Goal: Task Accomplishment & Management: Manage account settings

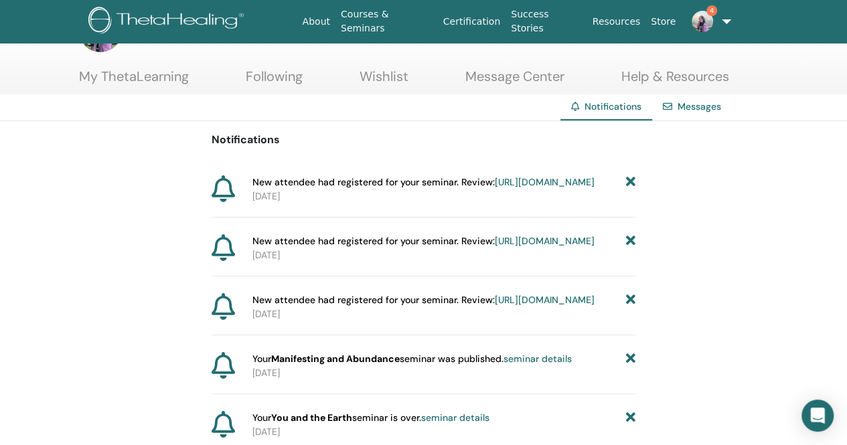
scroll to position [67, 0]
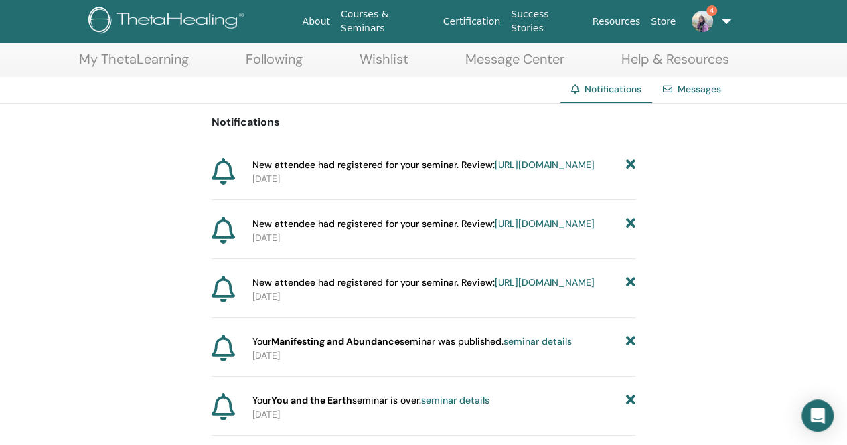
click at [495, 171] on link "[URL][DOMAIN_NAME]" at bounding box center [545, 165] width 100 height 12
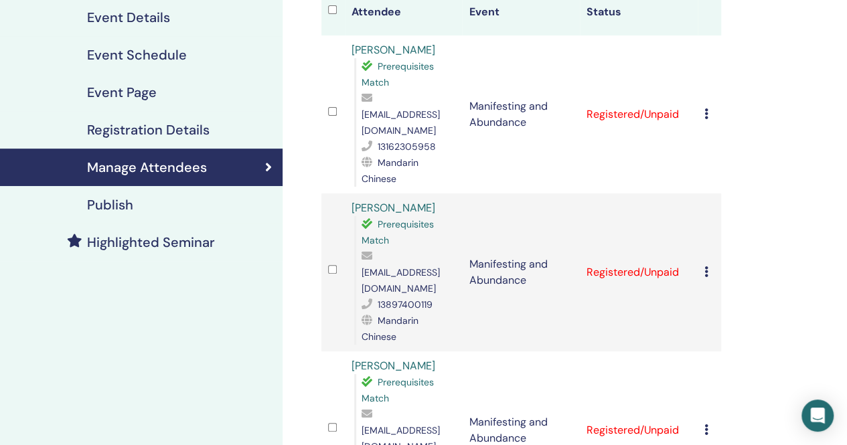
scroll to position [201, 0]
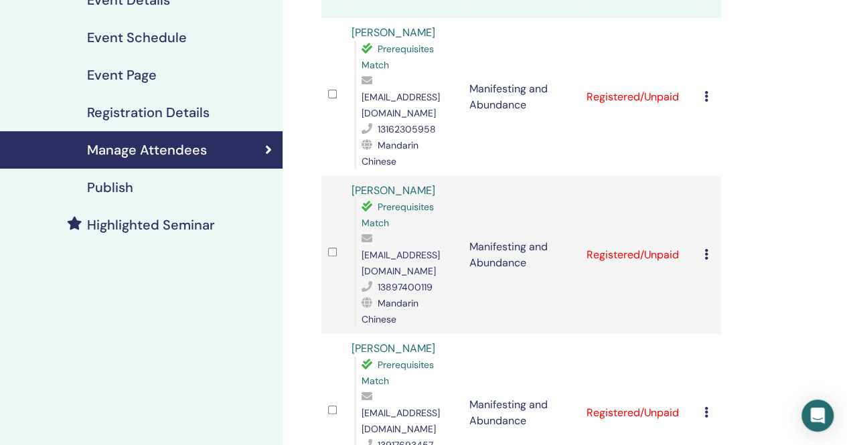
click at [704, 407] on icon at bounding box center [706, 412] width 4 height 11
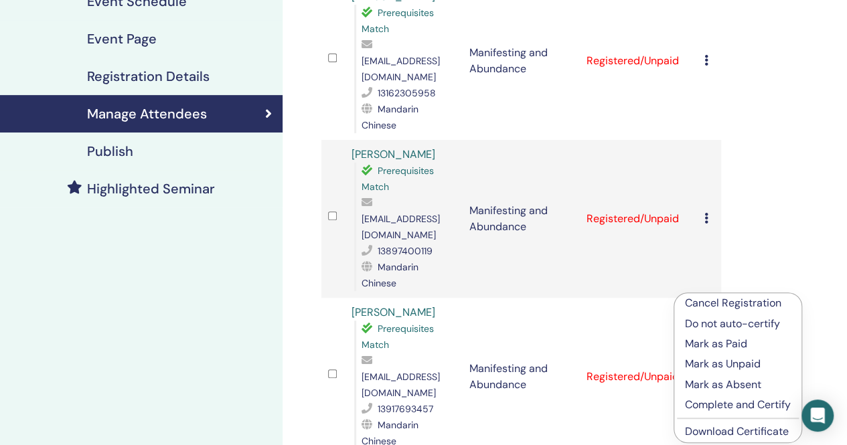
scroll to position [268, 0]
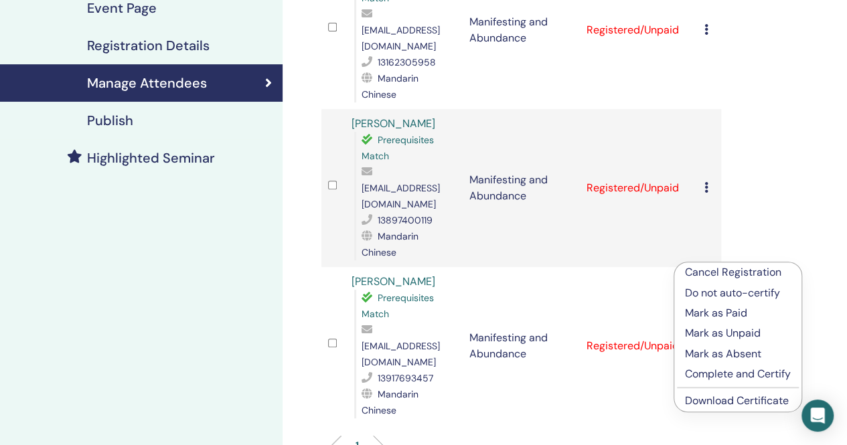
click at [715, 380] on p "Complete and Certify" at bounding box center [738, 374] width 106 height 16
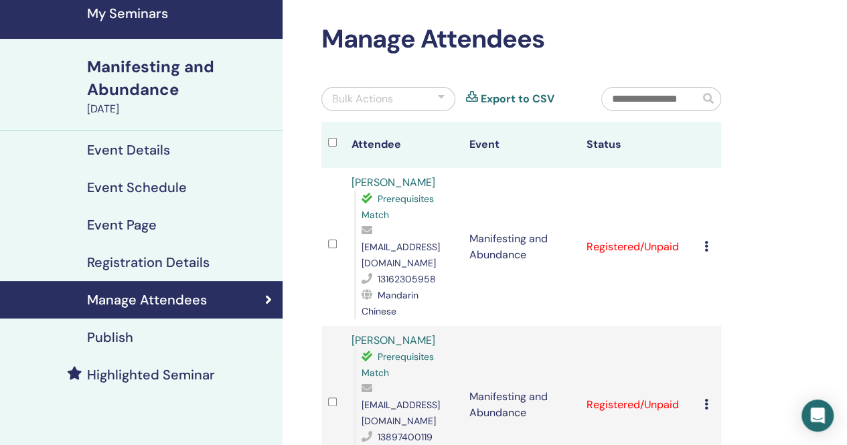
scroll to position [134, 0]
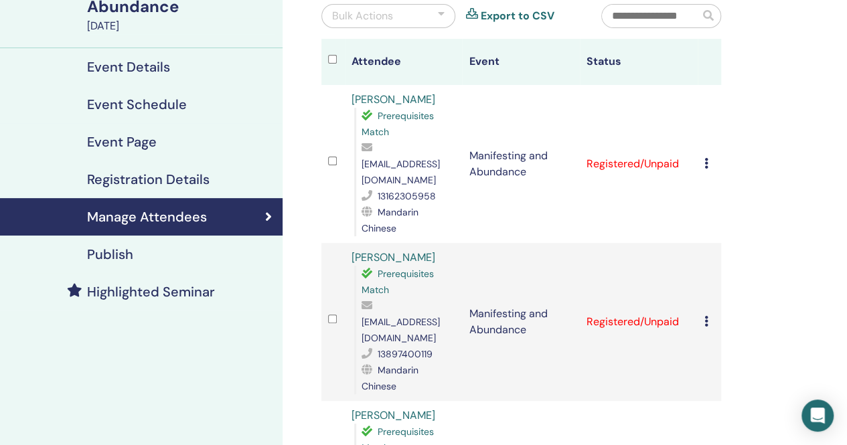
click at [702, 272] on td "Cancel Registration Do not auto-certify Mark as Paid Mark as Unpaid Mark as Abs…" at bounding box center [709, 322] width 23 height 158
click at [706, 316] on icon at bounding box center [706, 321] width 4 height 11
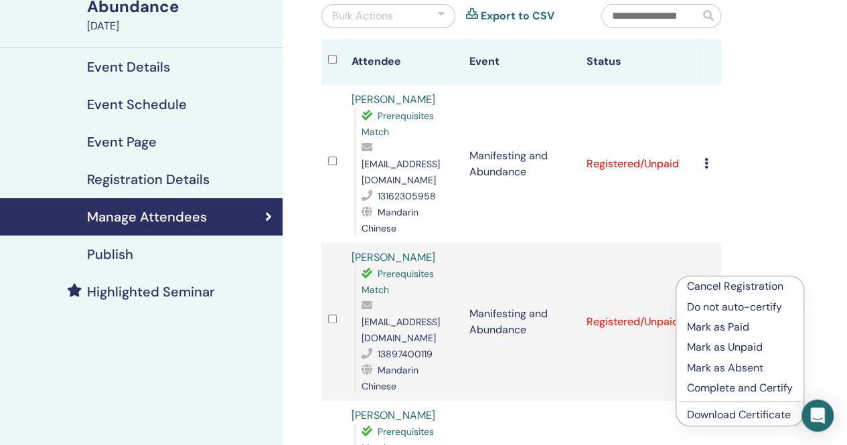
click at [722, 393] on p "Complete and Certify" at bounding box center [740, 388] width 106 height 16
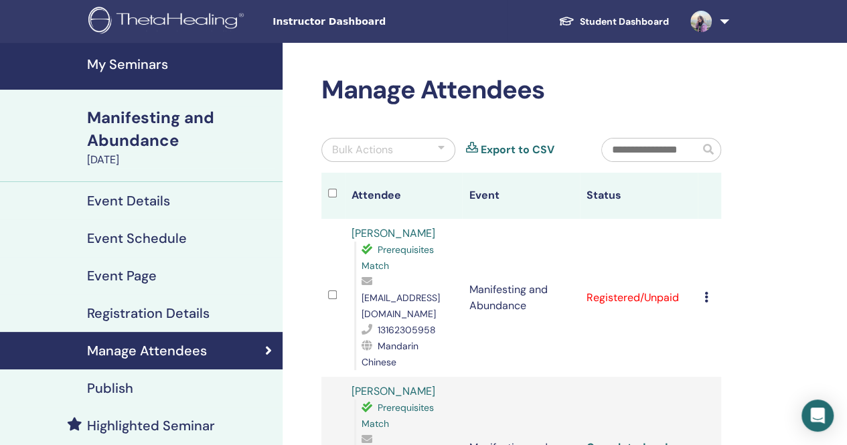
click at [704, 292] on icon at bounding box center [706, 297] width 4 height 11
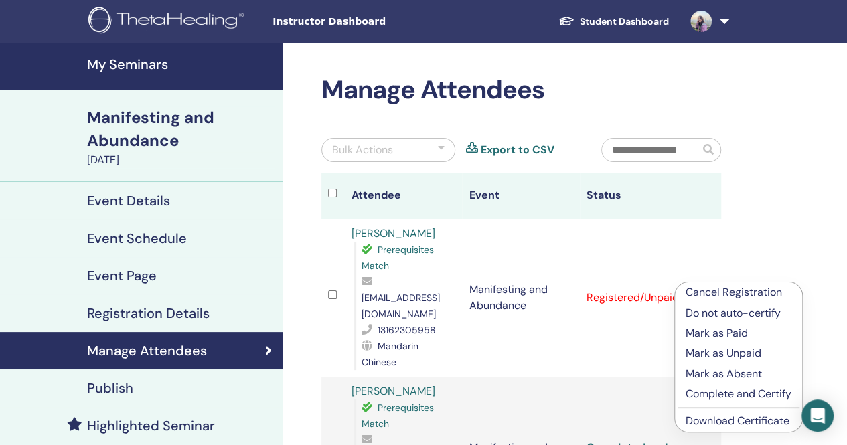
click at [734, 393] on p "Complete and Certify" at bounding box center [739, 394] width 106 height 16
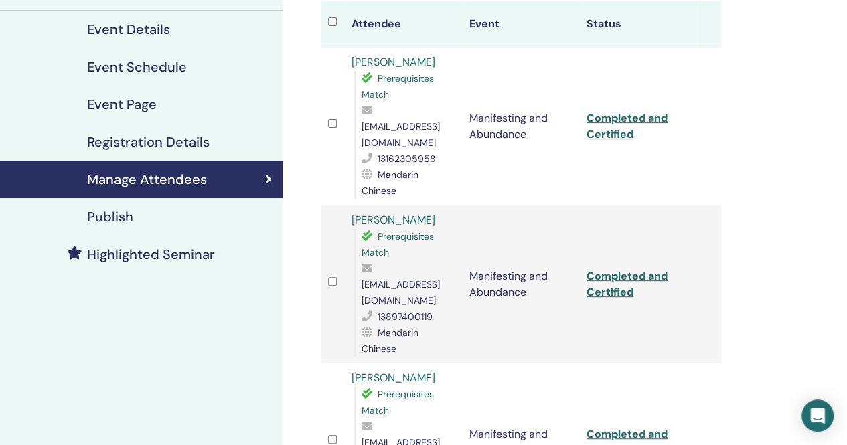
scroll to position [201, 0]
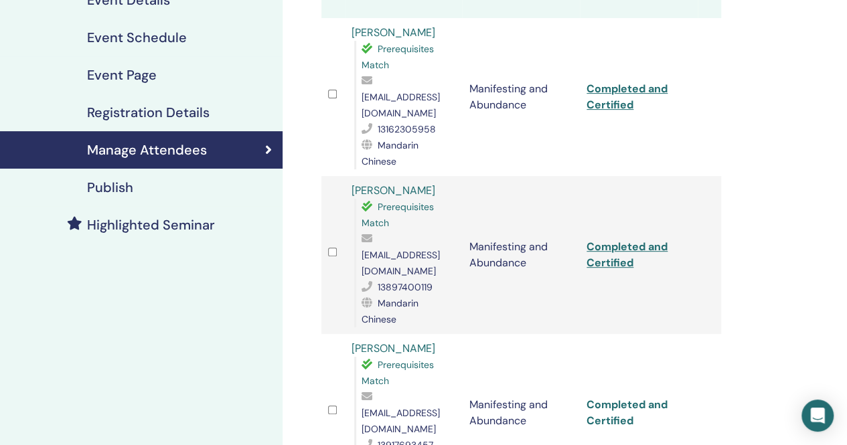
click at [609, 398] on link "Completed and Certified" at bounding box center [627, 413] width 81 height 30
click at [613, 240] on link "Completed and Certified" at bounding box center [627, 255] width 81 height 30
click at [615, 90] on link "Completed and Certified" at bounding box center [627, 97] width 81 height 30
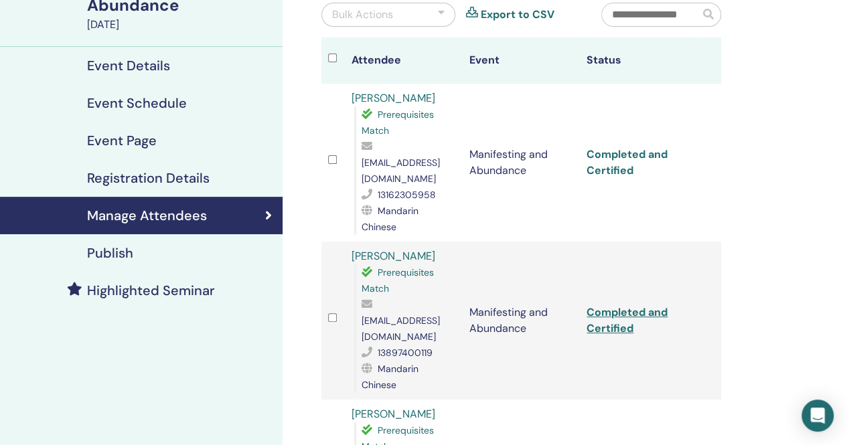
scroll to position [0, 0]
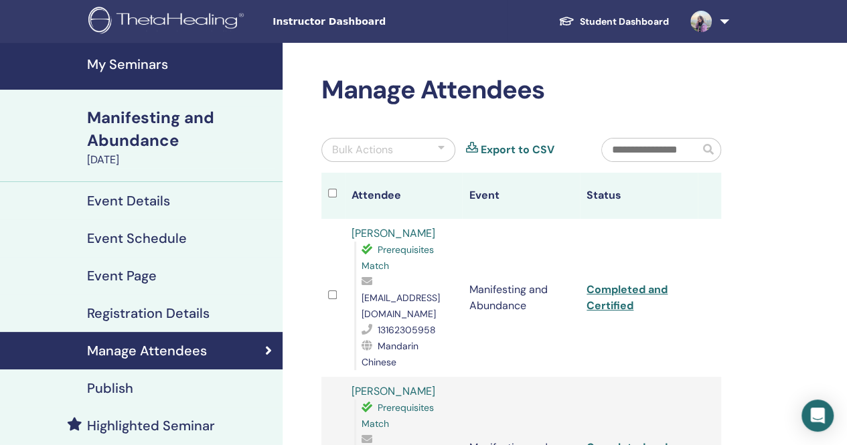
click at [147, 145] on div "Manifesting and Abundance" at bounding box center [180, 129] width 187 height 46
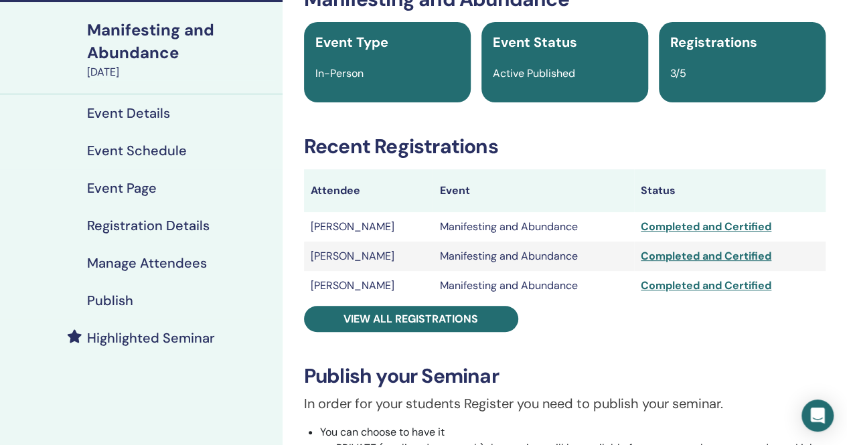
scroll to position [67, 0]
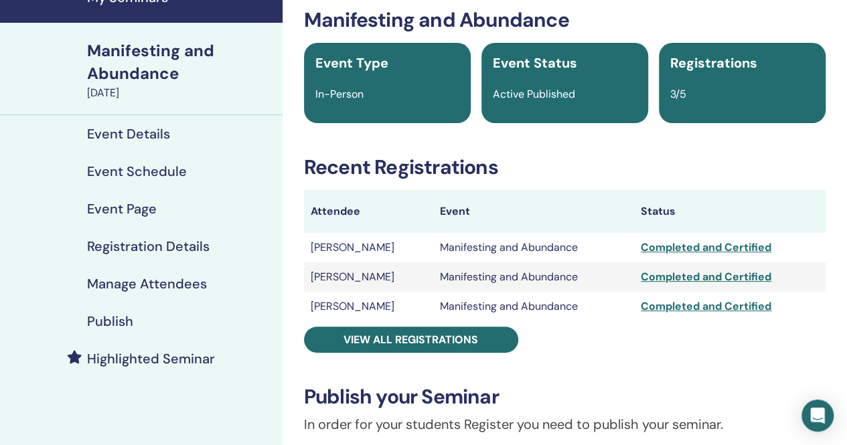
click at [165, 247] on h4 "Registration Details" at bounding box center [148, 246] width 123 height 16
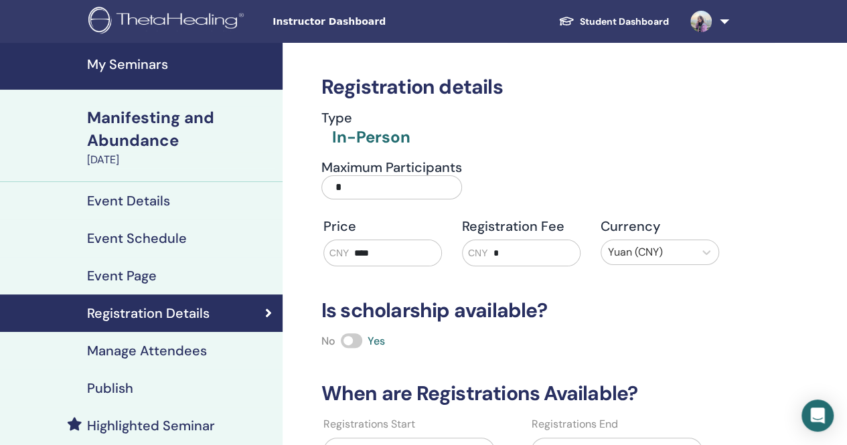
click at [134, 67] on h4 "My Seminars" at bounding box center [180, 64] width 187 height 16
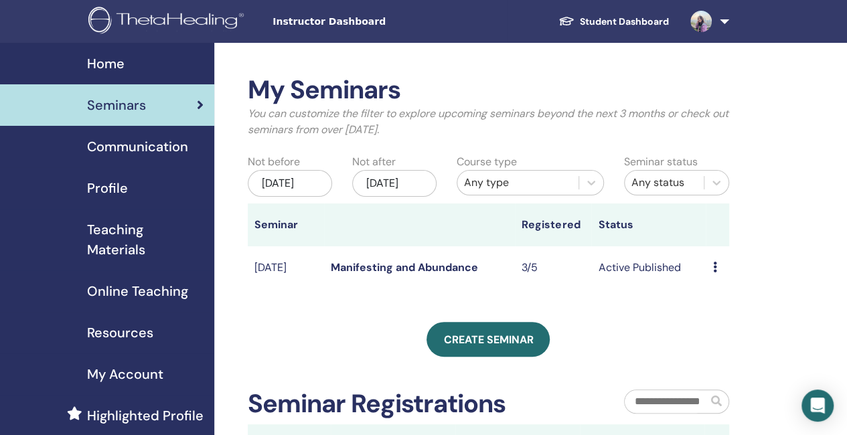
click at [104, 64] on span "Home" at bounding box center [105, 64] width 37 height 20
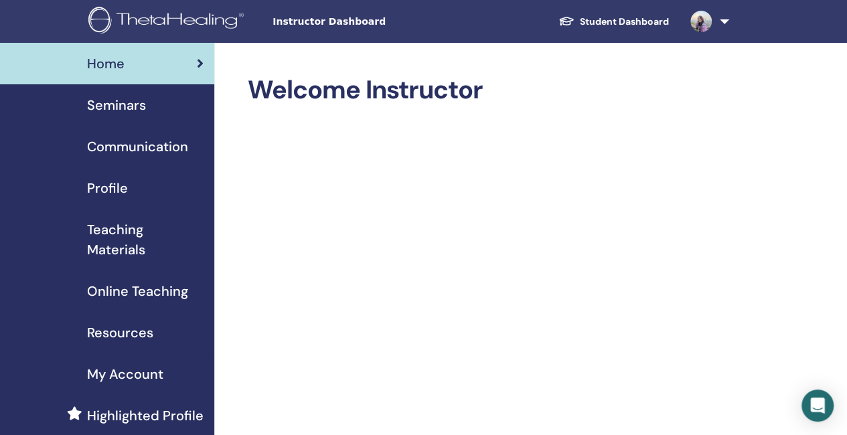
click at [113, 104] on span "Seminars" at bounding box center [116, 105] width 59 height 20
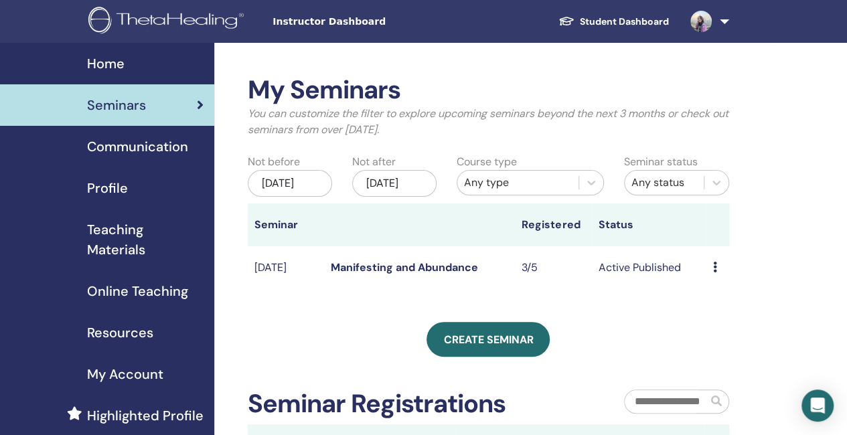
click at [288, 194] on div "[DATE]" at bounding box center [290, 183] width 84 height 27
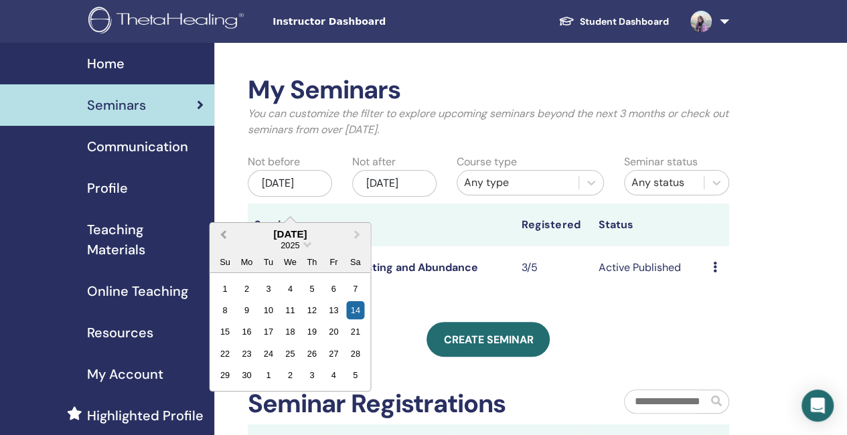
click at [223, 230] on span "Previous Month" at bounding box center [223, 234] width 0 height 14
click at [223, 234] on span "Previous Month" at bounding box center [223, 234] width 0 height 14
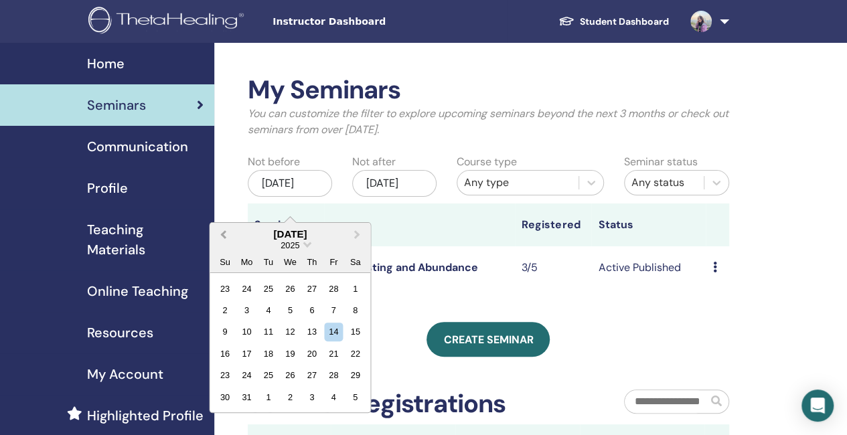
click at [223, 234] on span "Previous Month" at bounding box center [223, 234] width 0 height 14
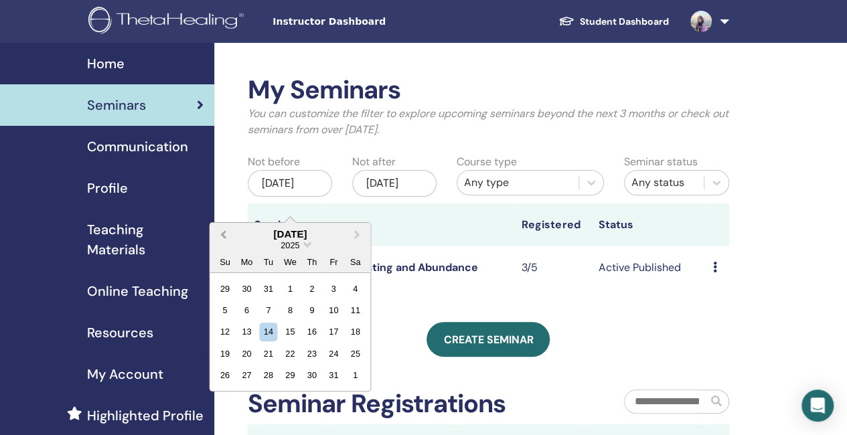
click at [223, 234] on span "Previous Month" at bounding box center [223, 234] width 0 height 14
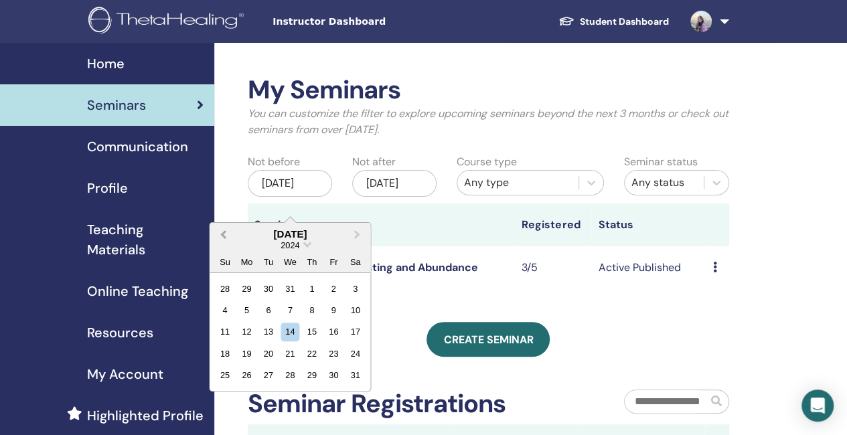
click at [223, 234] on span "Previous Month" at bounding box center [223, 234] width 0 height 14
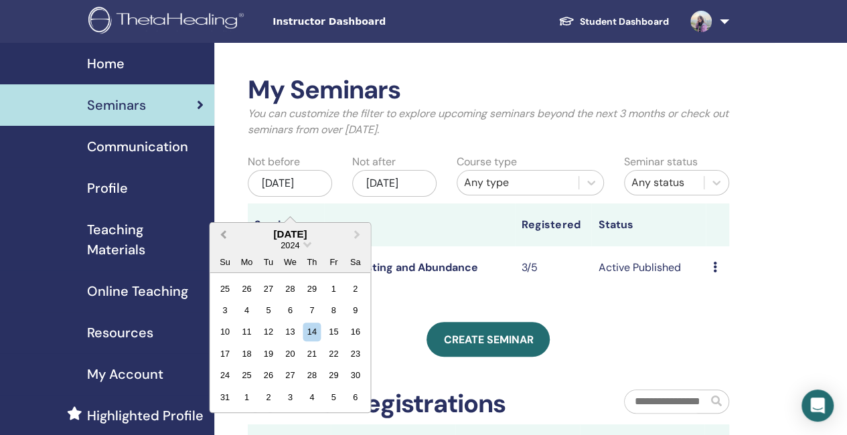
click at [223, 234] on span "Previous Month" at bounding box center [223, 234] width 0 height 14
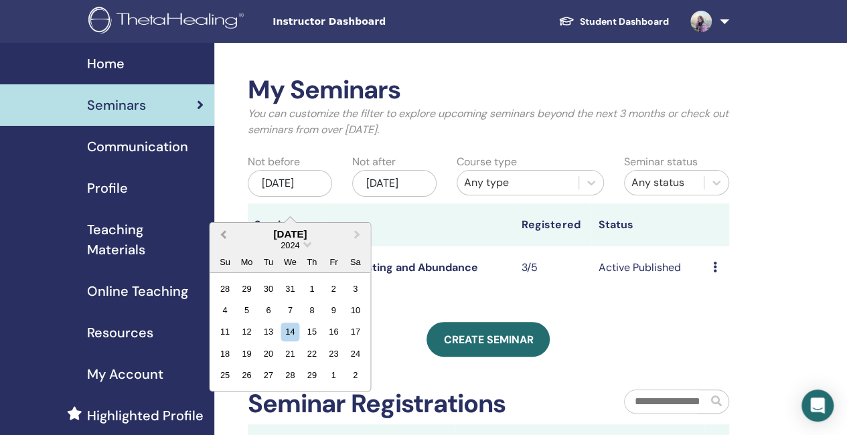
click at [223, 230] on button "Previous Month" at bounding box center [221, 234] width 21 height 21
click at [247, 289] on div "1" at bounding box center [247, 288] width 18 height 18
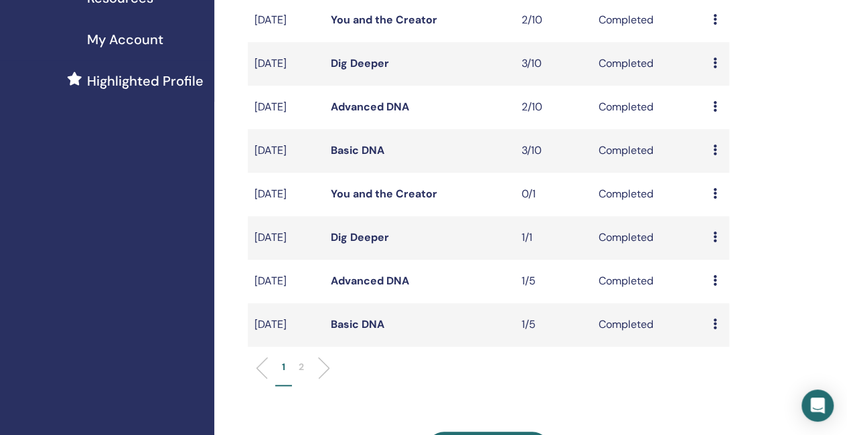
scroll to position [402, 0]
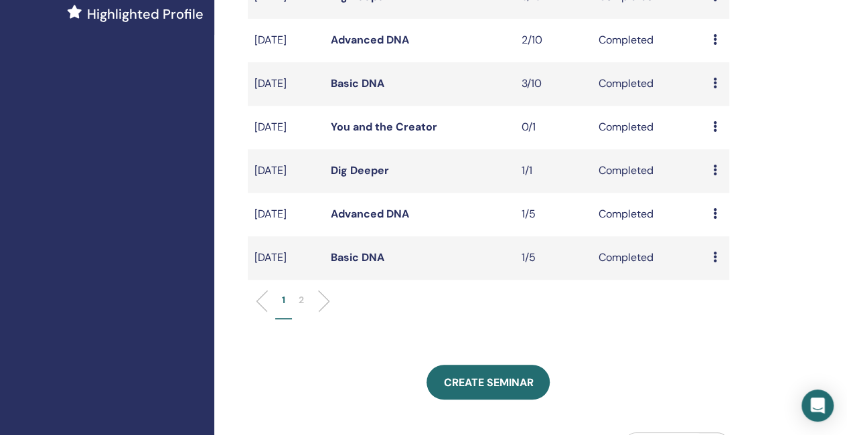
click at [302, 307] on p "2" at bounding box center [301, 300] width 5 height 14
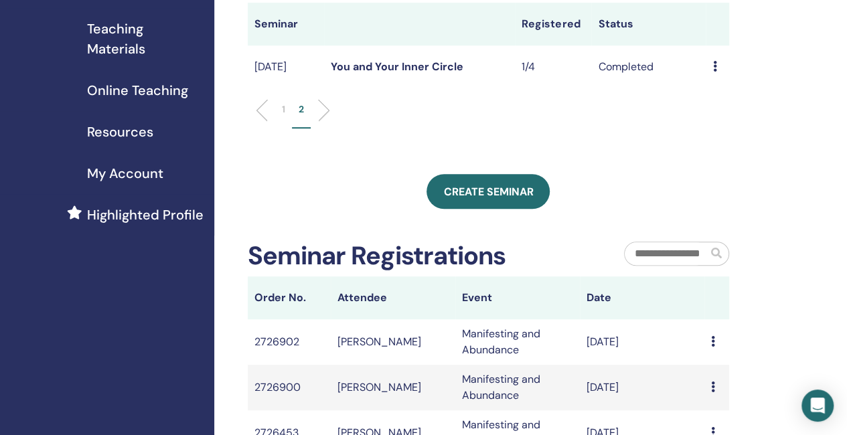
scroll to position [0, 0]
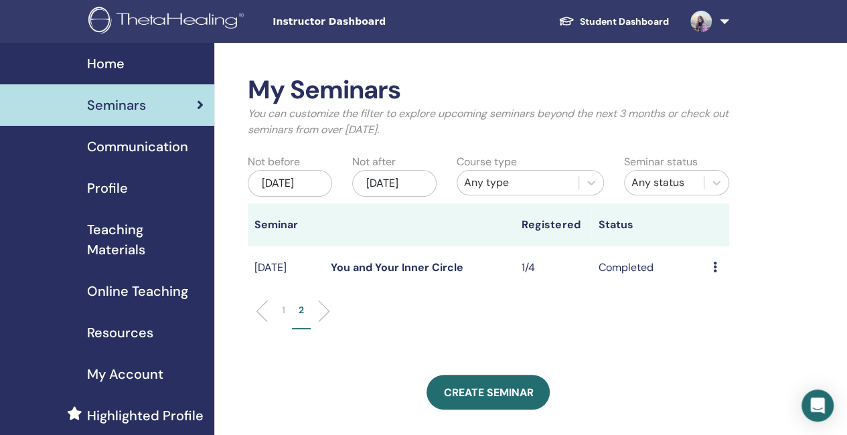
click at [285, 317] on p "1" at bounding box center [283, 310] width 3 height 14
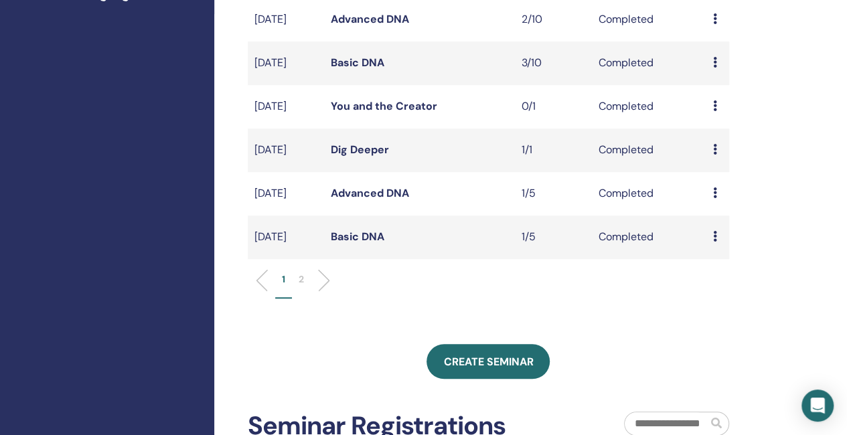
scroll to position [402, 0]
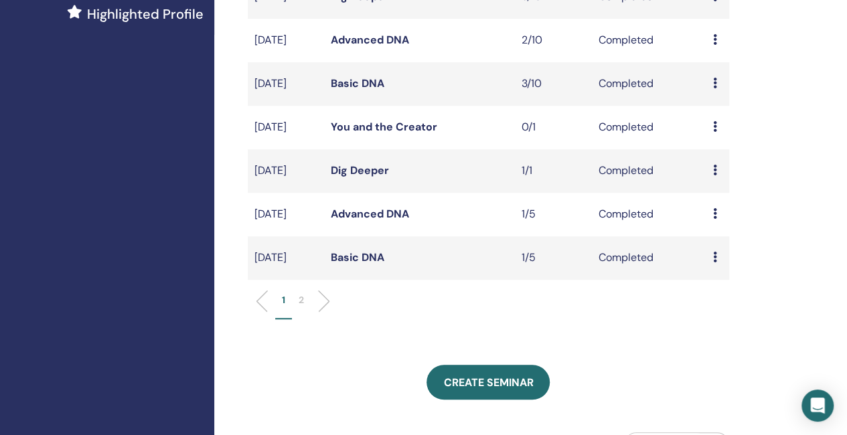
click at [351, 264] on link "Basic DNA" at bounding box center [358, 257] width 54 height 14
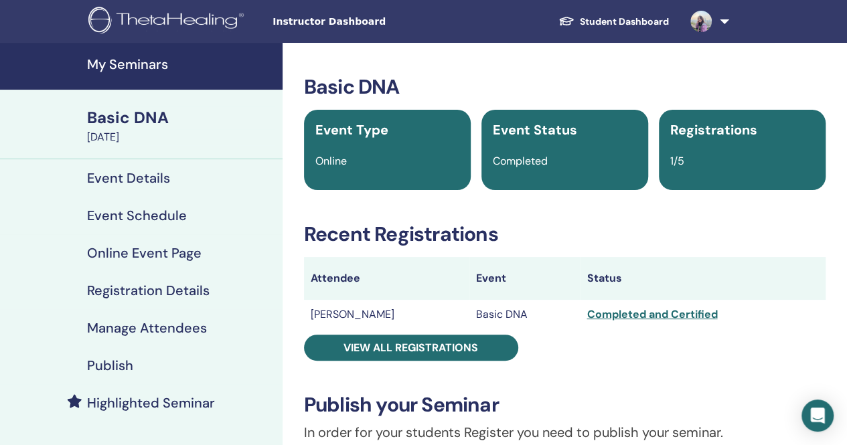
click at [125, 67] on h4 "My Seminars" at bounding box center [180, 64] width 187 height 16
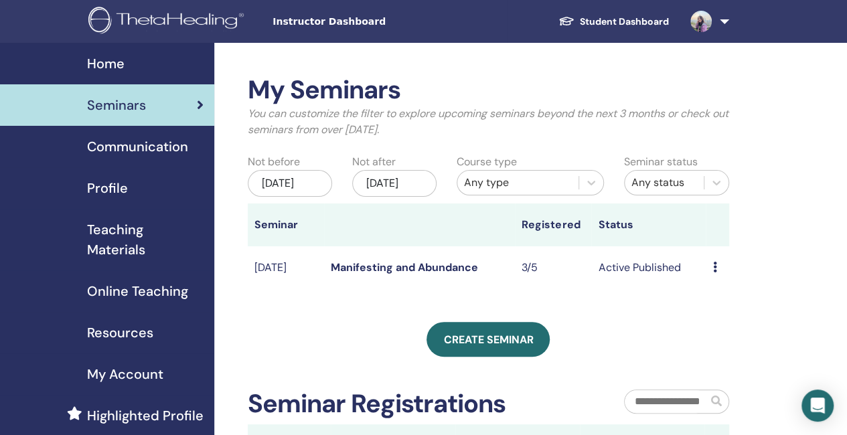
click at [394, 192] on div "[DATE]" at bounding box center [394, 183] width 84 height 27
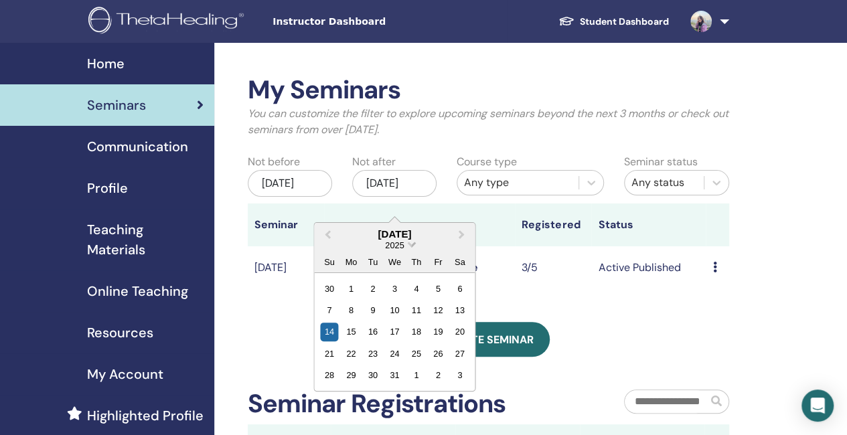
click at [409, 243] on span "Choose Date" at bounding box center [412, 243] width 9 height 9
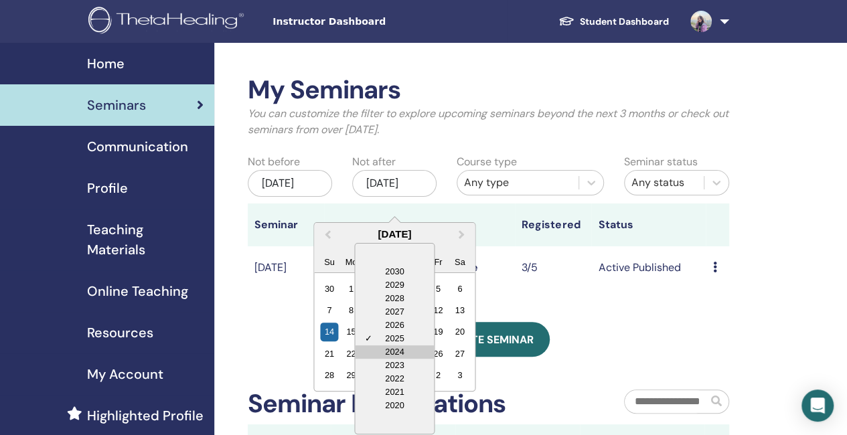
click at [387, 349] on div "2024" at bounding box center [394, 351] width 79 height 13
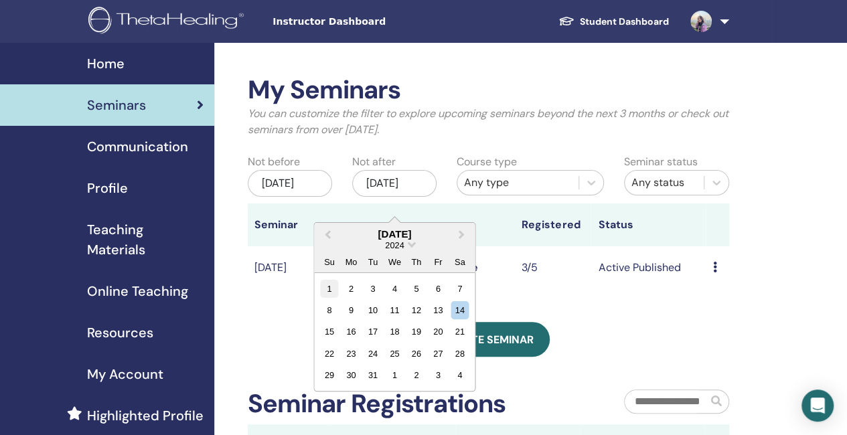
click at [332, 286] on div "1" at bounding box center [329, 288] width 18 height 18
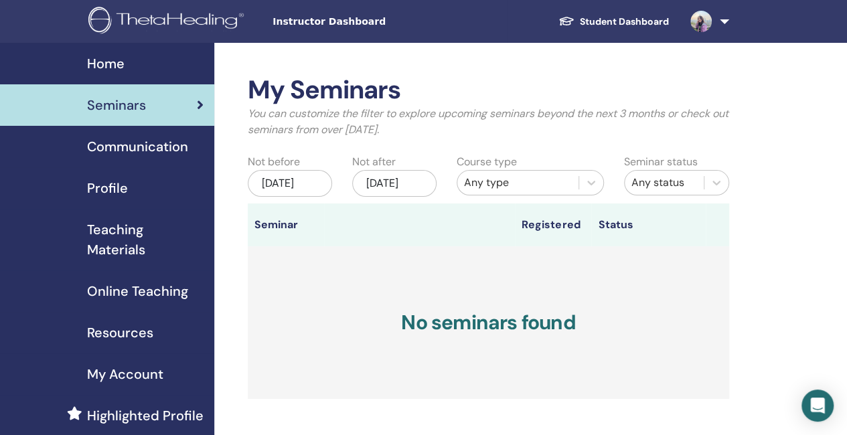
click at [297, 195] on div "[DATE]" at bounding box center [290, 183] width 84 height 27
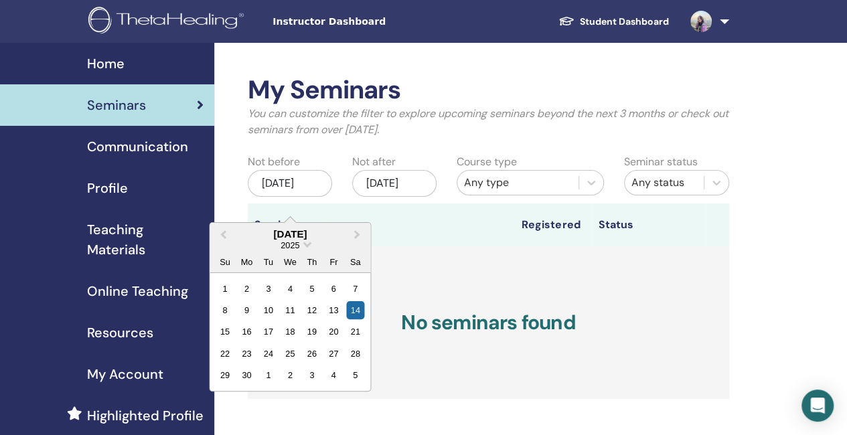
click at [311, 245] on div "2025" at bounding box center [290, 245] width 161 height 11
click at [302, 244] on div "2025" at bounding box center [290, 245] width 161 height 11
click at [305, 248] on div "2025" at bounding box center [290, 245] width 161 height 11
click at [307, 246] on span "Choose Date" at bounding box center [307, 243] width 9 height 9
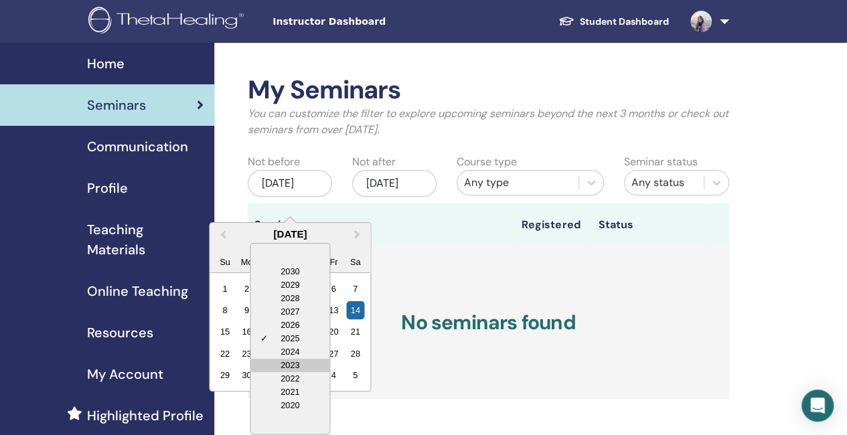
click at [305, 361] on div "2023" at bounding box center [289, 365] width 79 height 13
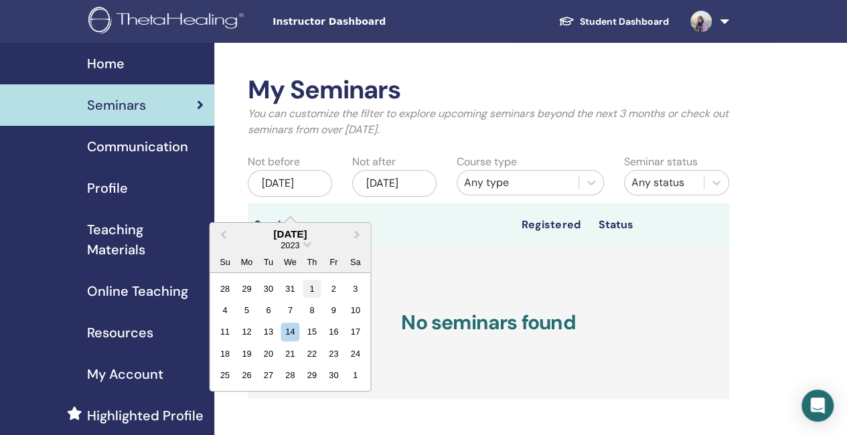
click at [309, 290] on div "1" at bounding box center [312, 288] width 18 height 18
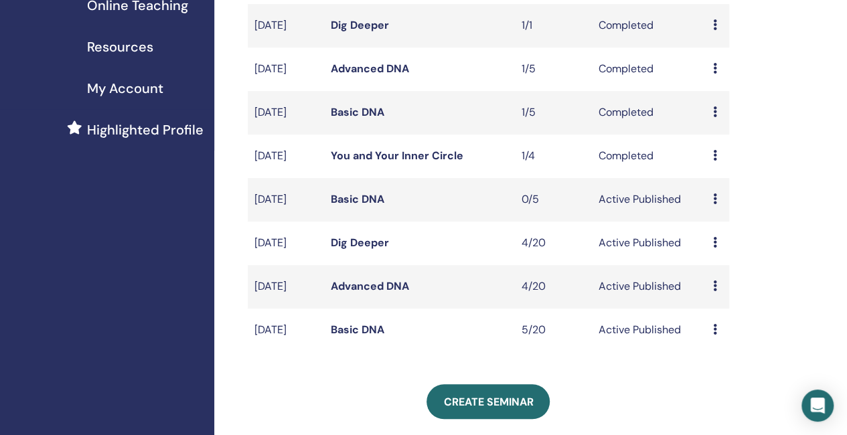
scroll to position [335, 0]
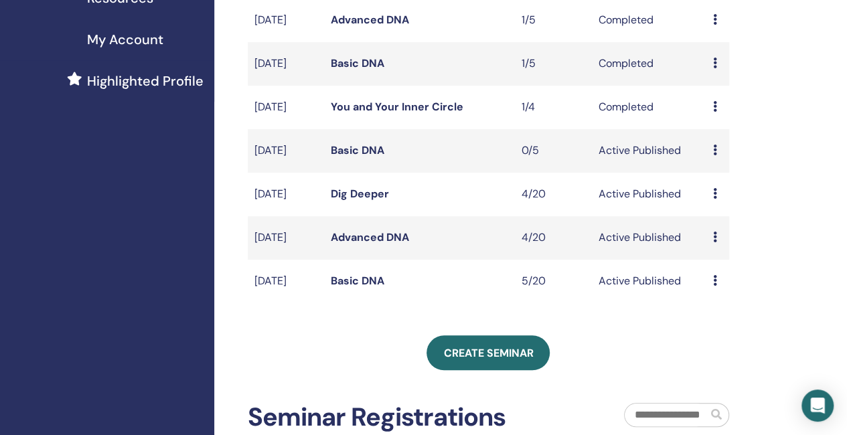
click at [363, 288] on link "Basic DNA" at bounding box center [358, 281] width 54 height 14
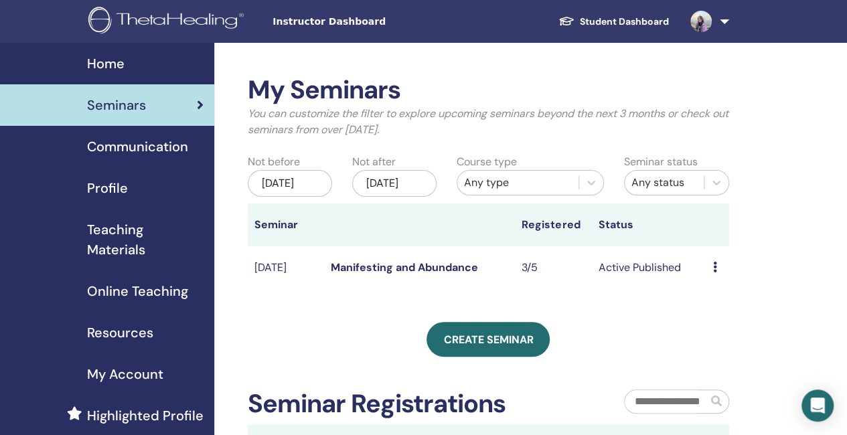
click at [383, 188] on div "[DATE]" at bounding box center [394, 183] width 84 height 27
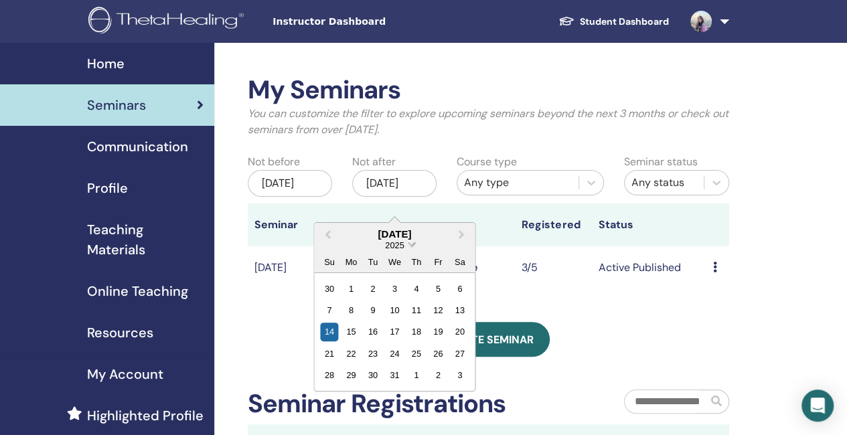
click at [410, 246] on span "Choose Date" at bounding box center [412, 243] width 9 height 9
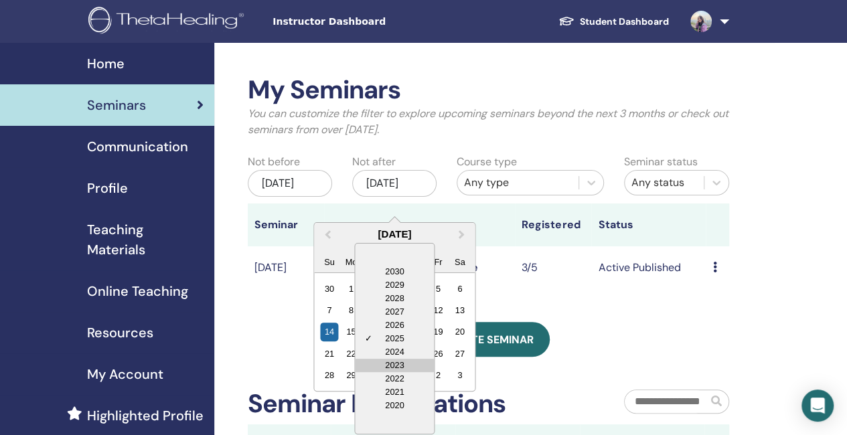
click at [405, 359] on div "2023" at bounding box center [394, 365] width 79 height 13
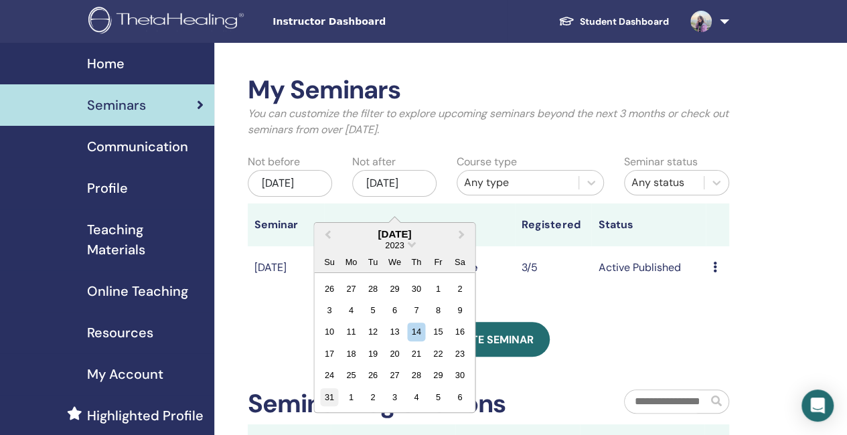
click at [325, 392] on div "31" at bounding box center [329, 397] width 18 height 18
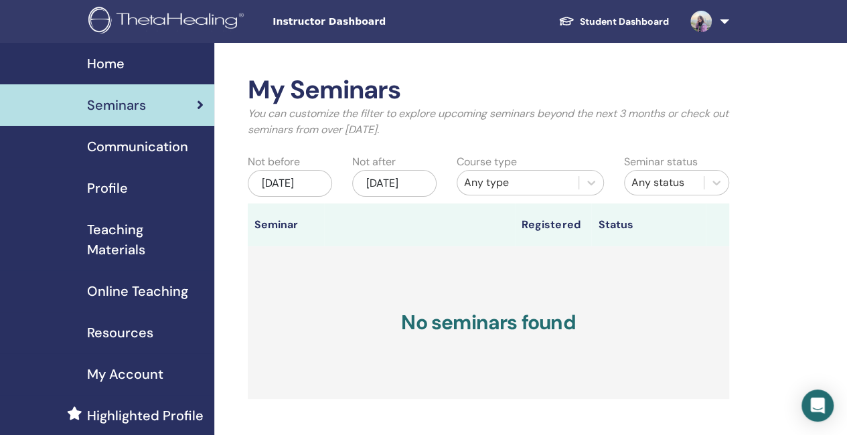
click at [287, 197] on div "Jun/14, 2025" at bounding box center [290, 183] width 84 height 27
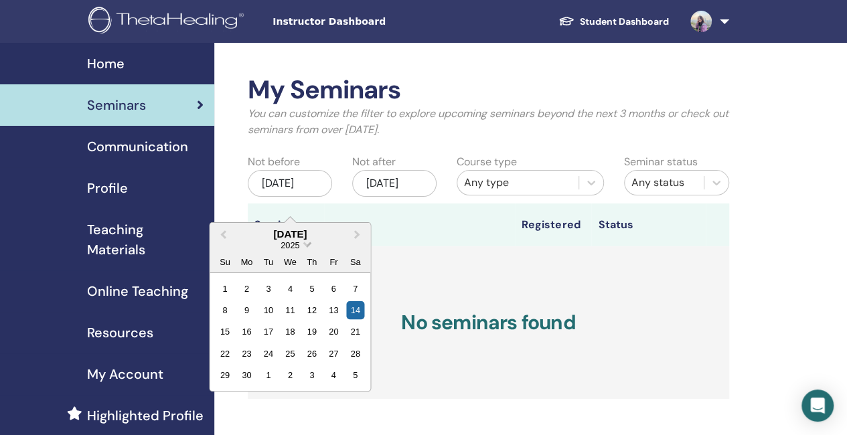
click at [308, 246] on span "Choose Date" at bounding box center [307, 243] width 9 height 9
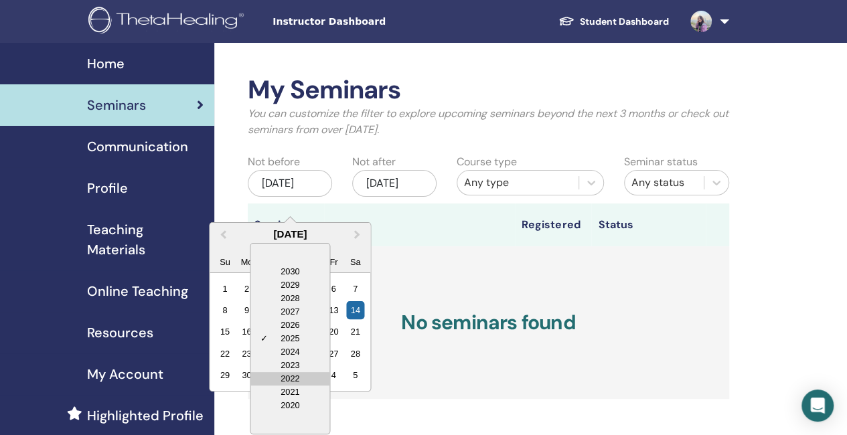
click at [306, 374] on div "2022" at bounding box center [289, 378] width 79 height 13
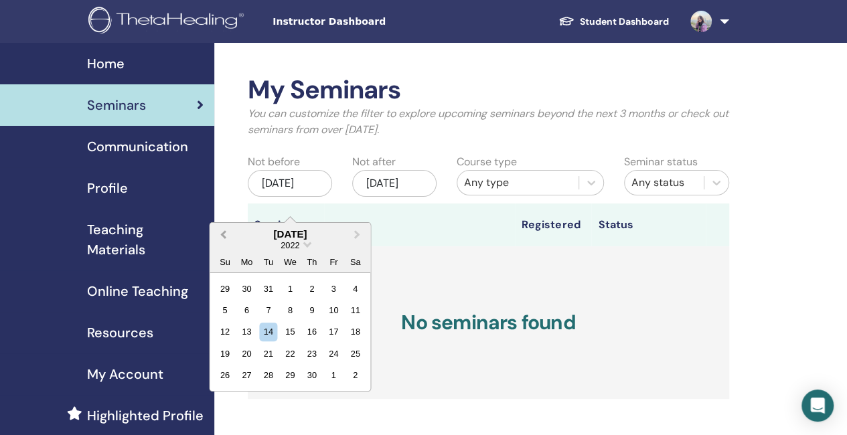
click at [225, 238] on button "Previous Month" at bounding box center [221, 234] width 21 height 21
click at [223, 238] on span "Previous Month" at bounding box center [223, 234] width 0 height 14
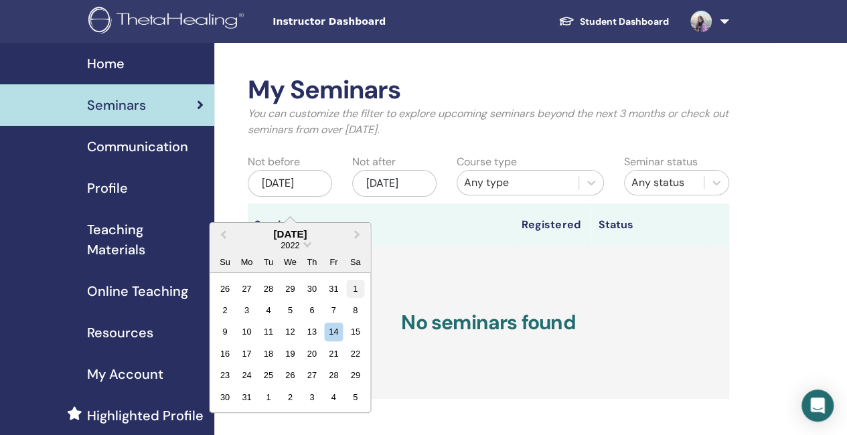
click at [354, 286] on div "1" at bounding box center [355, 288] width 18 height 18
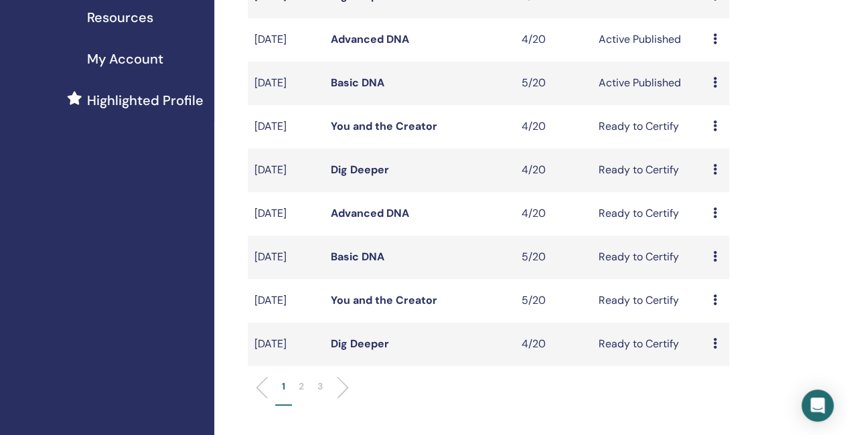
scroll to position [335, 0]
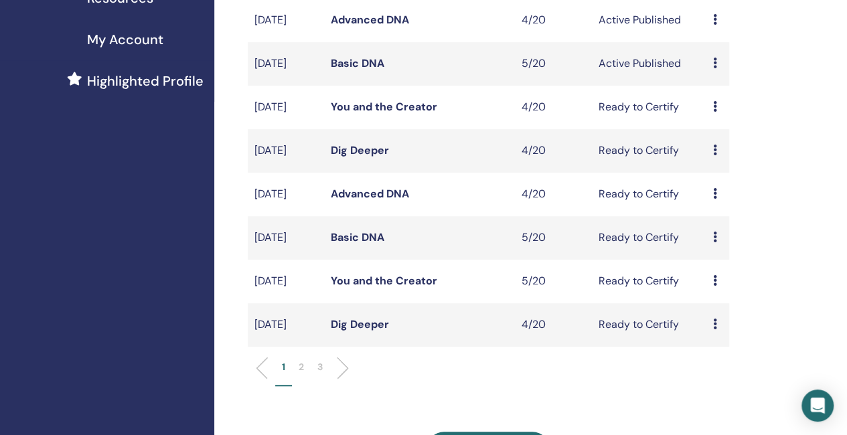
click at [376, 288] on link "You and the Creator" at bounding box center [384, 281] width 106 height 14
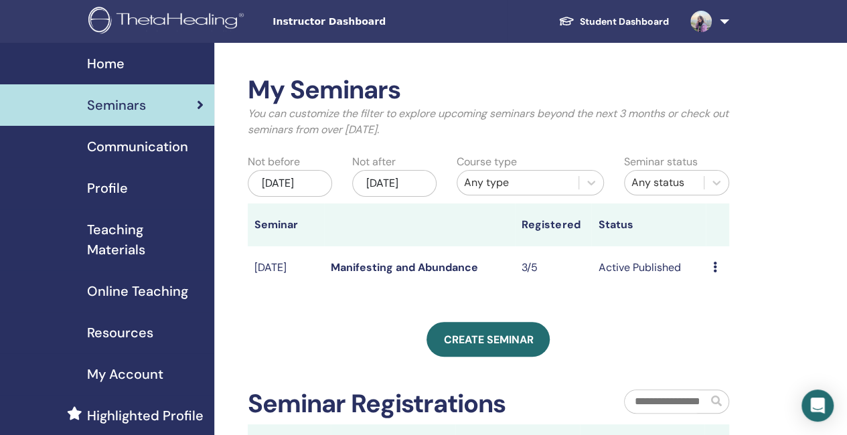
click at [276, 197] on div "[DATE]" at bounding box center [290, 183] width 84 height 27
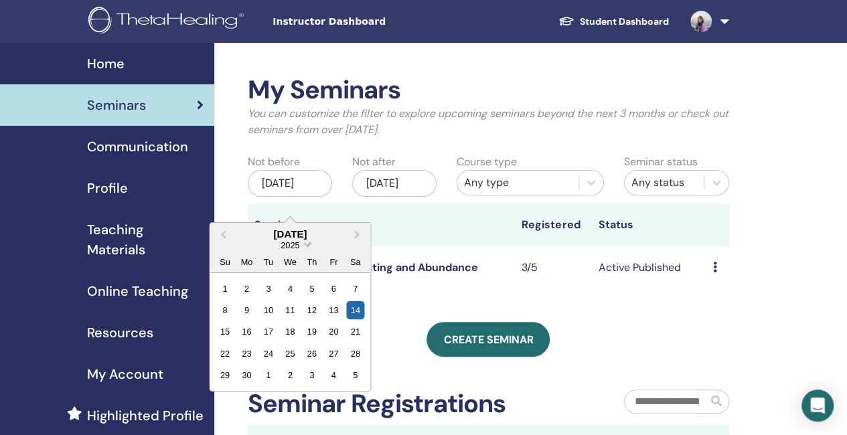
click at [305, 244] on span "Choose Date" at bounding box center [307, 243] width 9 height 9
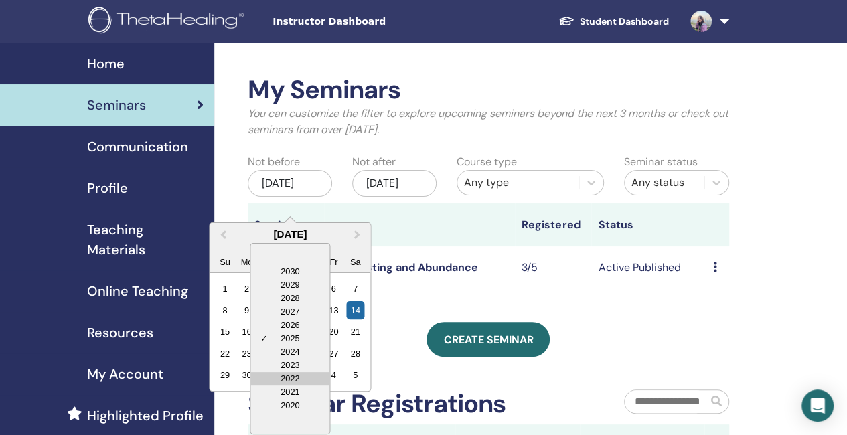
click at [299, 380] on div "2022" at bounding box center [289, 378] width 79 height 13
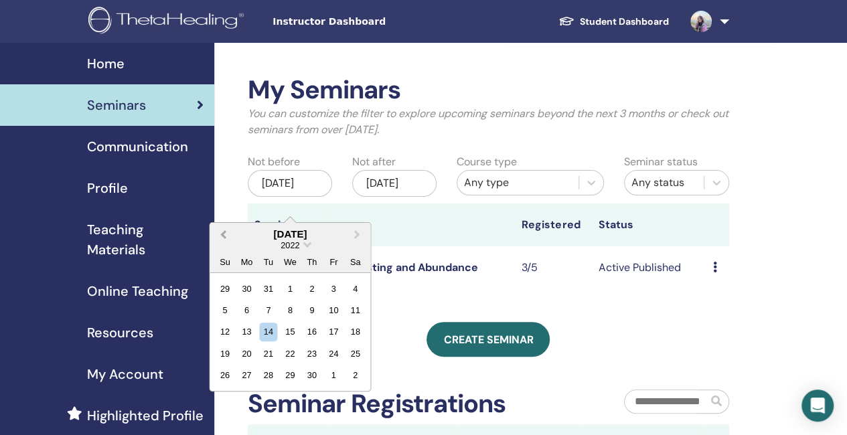
click at [223, 232] on span "Previous Month" at bounding box center [223, 234] width 0 height 14
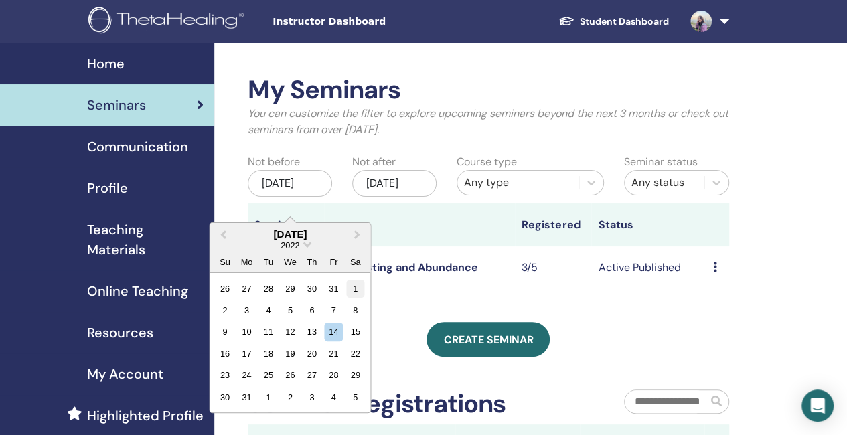
click at [352, 287] on div "1" at bounding box center [355, 288] width 18 height 18
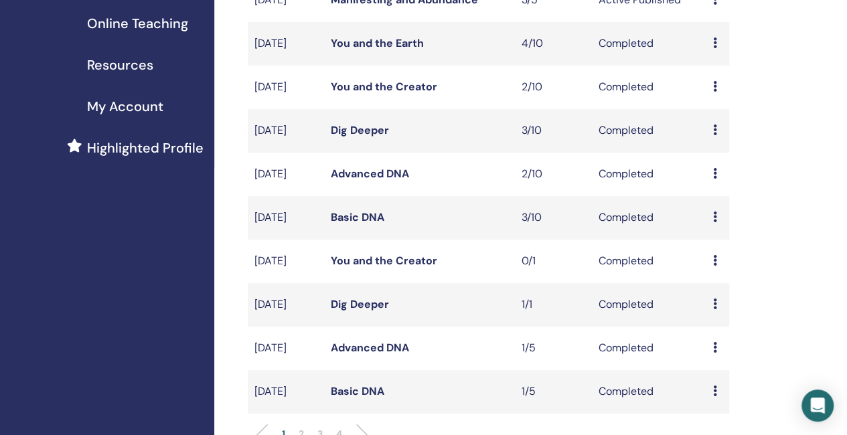
scroll to position [469, 0]
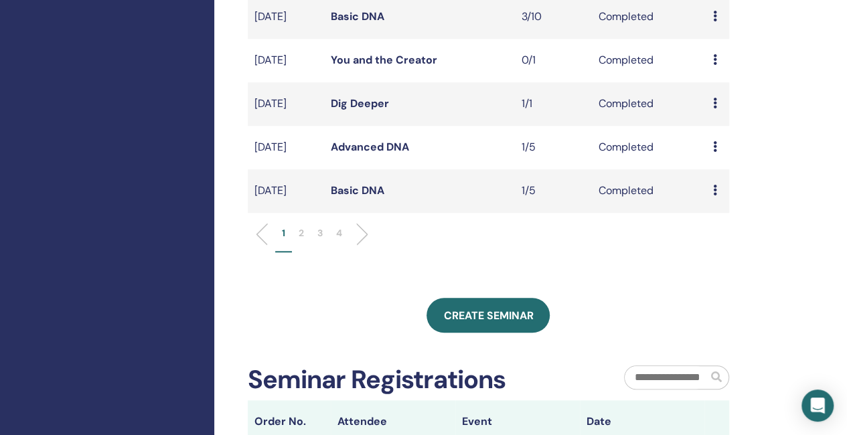
click at [340, 240] on p "4" at bounding box center [339, 233] width 6 height 14
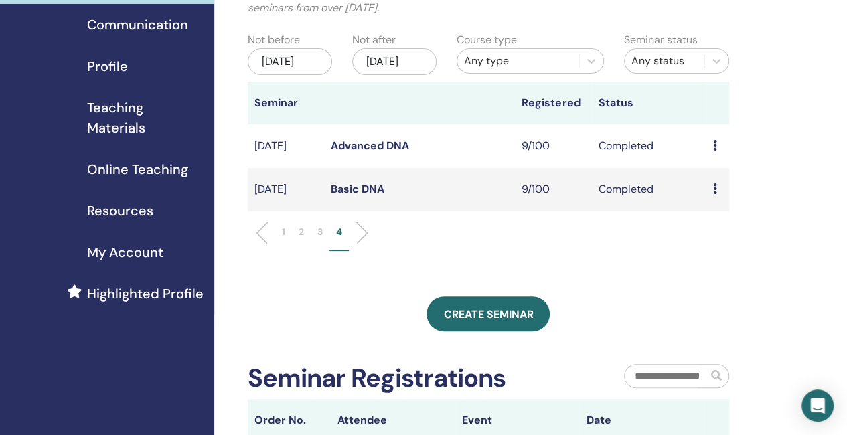
scroll to position [67, 0]
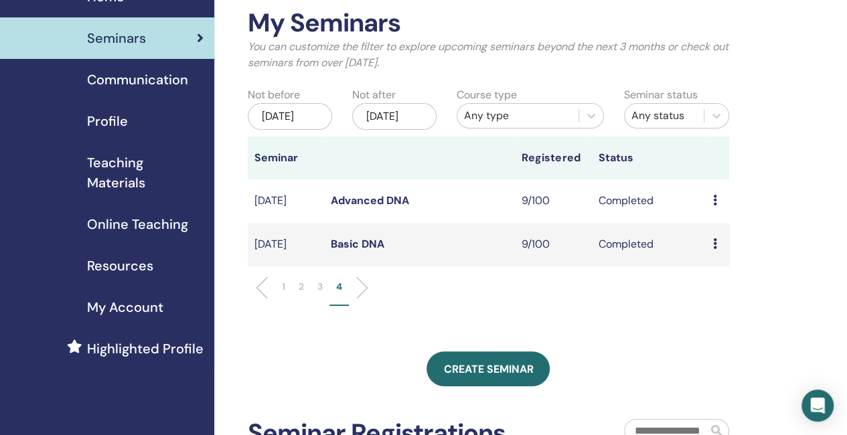
click at [352, 251] on link "Basic DNA" at bounding box center [358, 244] width 54 height 14
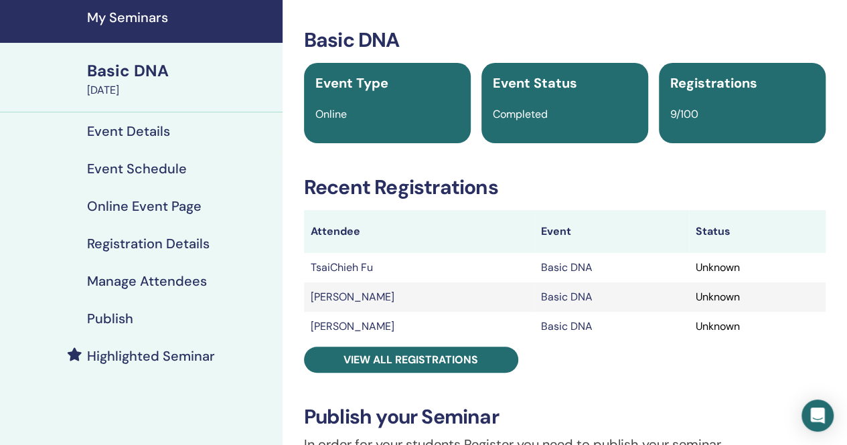
scroll to position [67, 0]
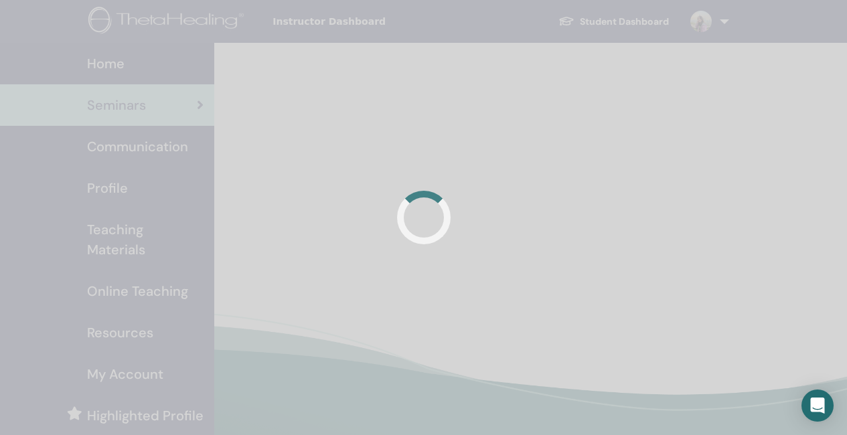
scroll to position [66, 0]
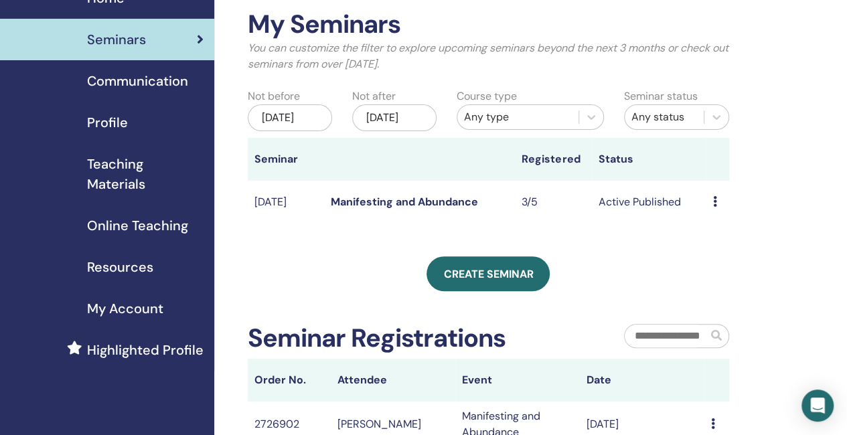
click at [281, 117] on div "Jun/14, 2025" at bounding box center [290, 117] width 84 height 27
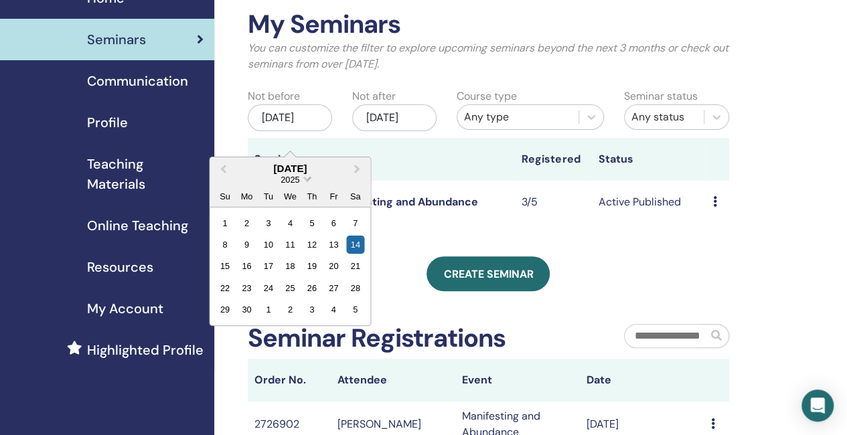
click at [307, 177] on span "Choose Date" at bounding box center [307, 177] width 9 height 9
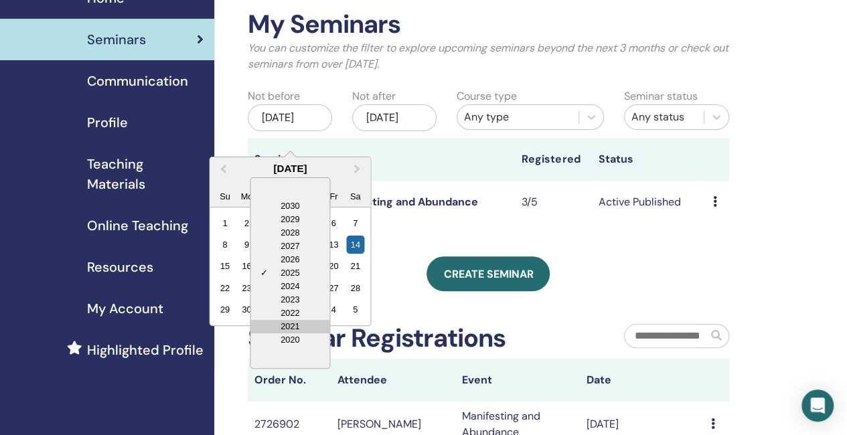
click at [300, 320] on div "2021" at bounding box center [289, 326] width 79 height 13
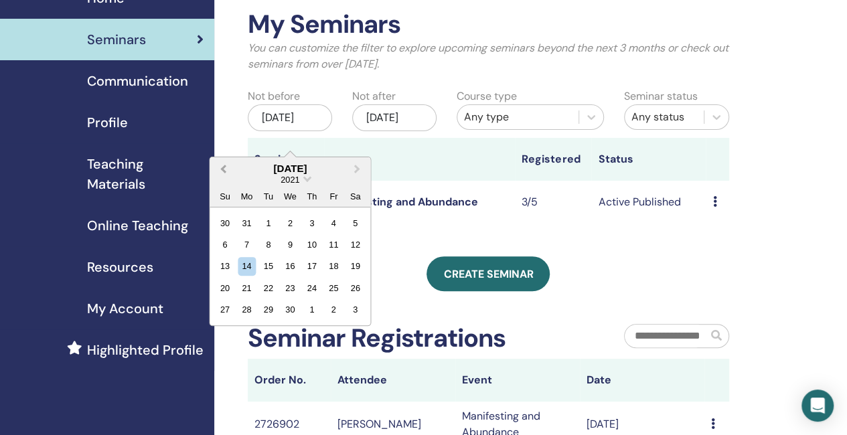
click at [222, 163] on button "Previous Month" at bounding box center [221, 169] width 21 height 21
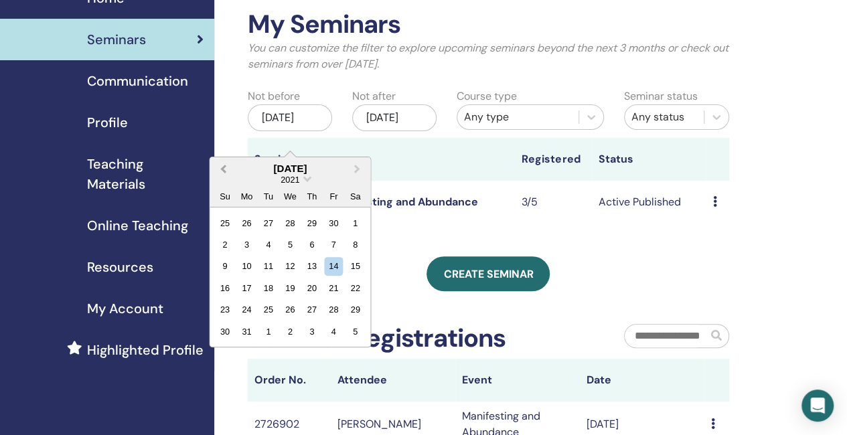
click at [222, 163] on button "Previous Month" at bounding box center [221, 169] width 21 height 21
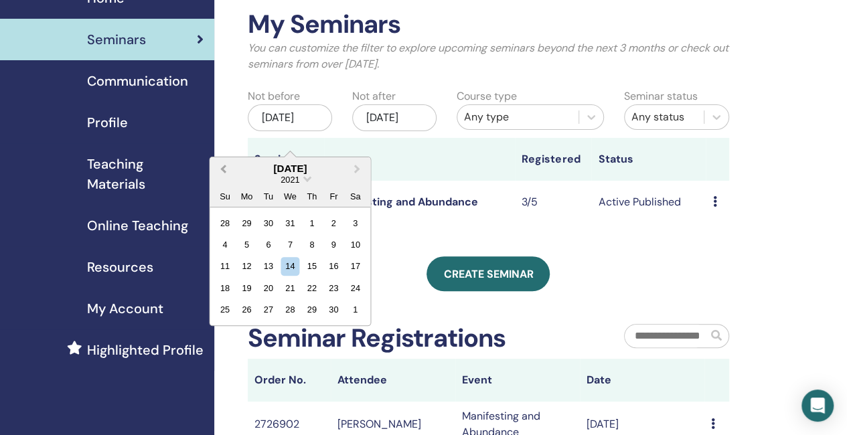
click at [224, 163] on button "Previous Month" at bounding box center [221, 169] width 21 height 21
click at [223, 164] on span "Previous Month" at bounding box center [223, 168] width 0 height 14
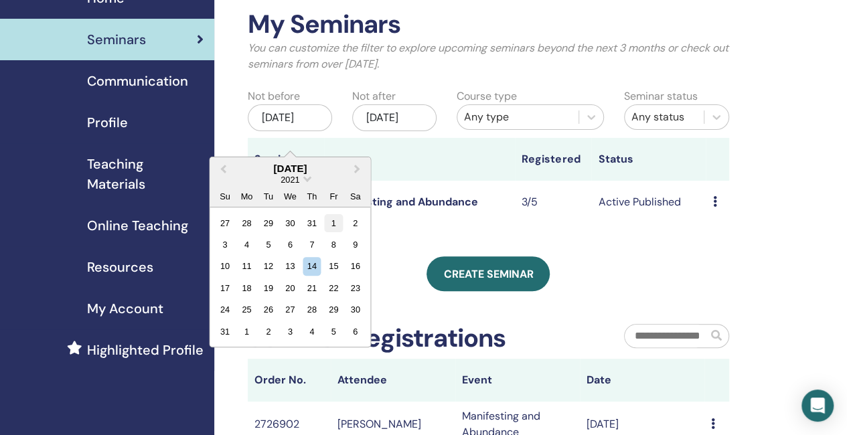
click at [332, 222] on div "1" at bounding box center [334, 223] width 18 height 18
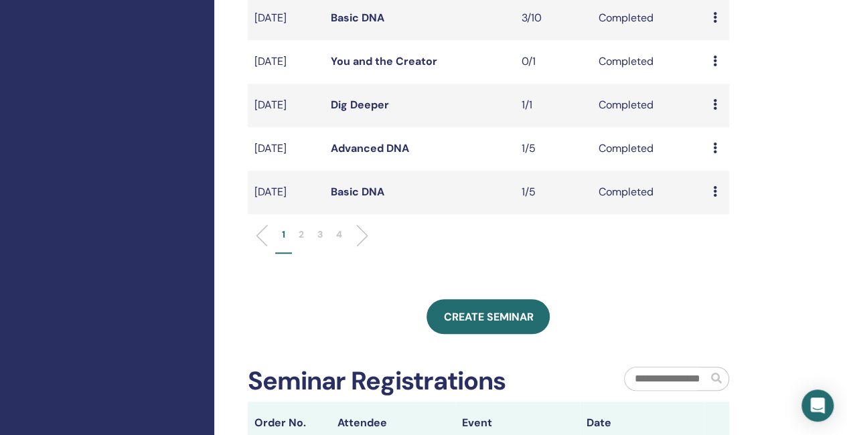
scroll to position [333, 0]
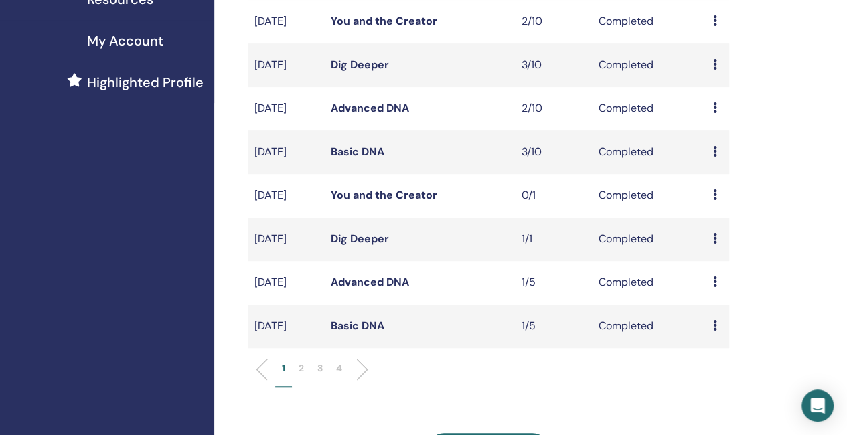
click at [320, 376] on p "3" at bounding box center [319, 369] width 5 height 14
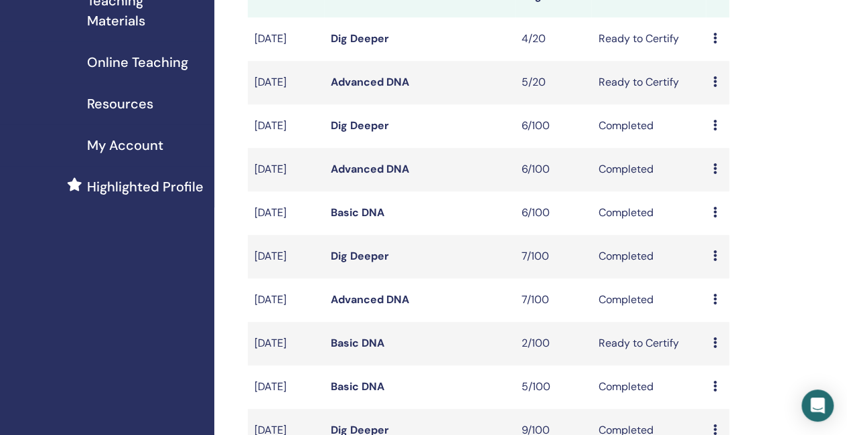
scroll to position [400, 0]
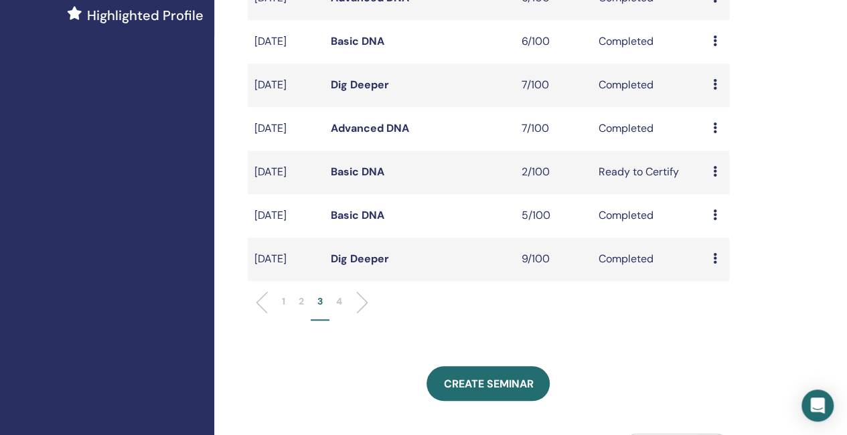
click at [304, 321] on li "2" at bounding box center [301, 308] width 19 height 26
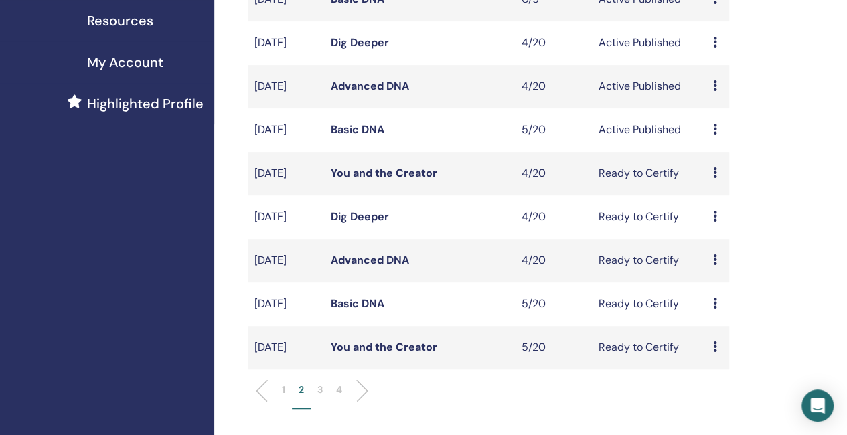
scroll to position [333, 0]
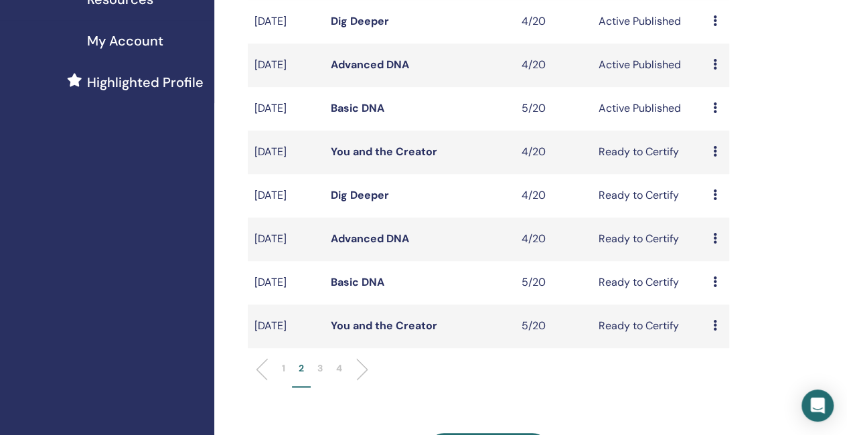
click at [382, 333] on link "You and the Creator" at bounding box center [384, 326] width 106 height 14
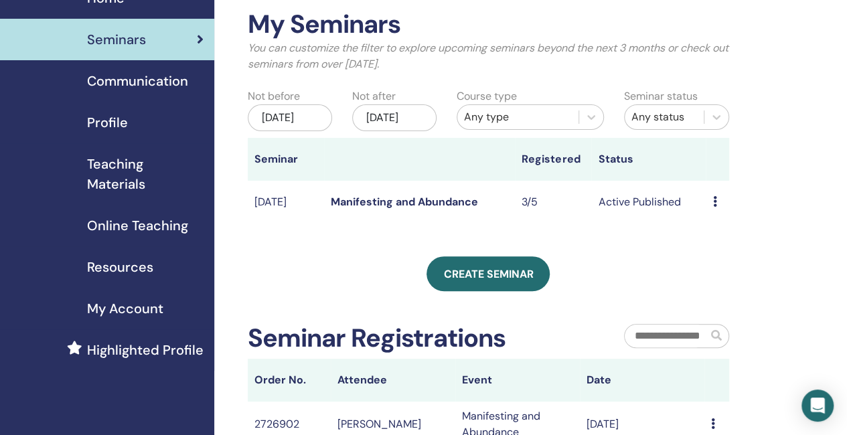
scroll to position [61, 0]
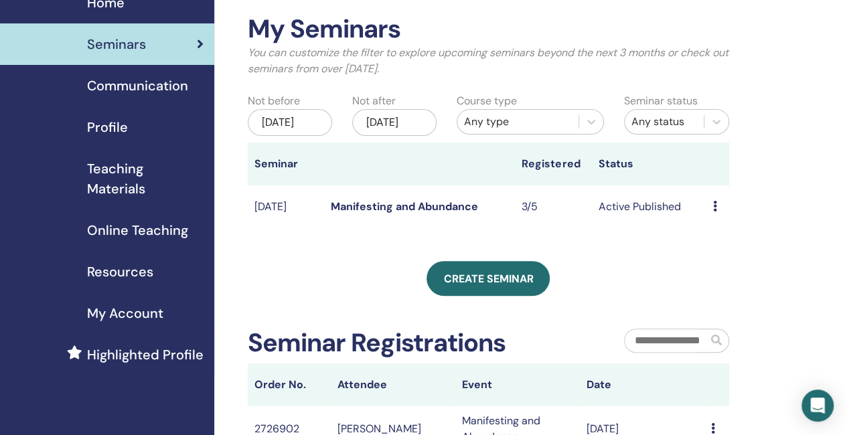
click at [286, 131] on div "[DATE]" at bounding box center [290, 122] width 84 height 27
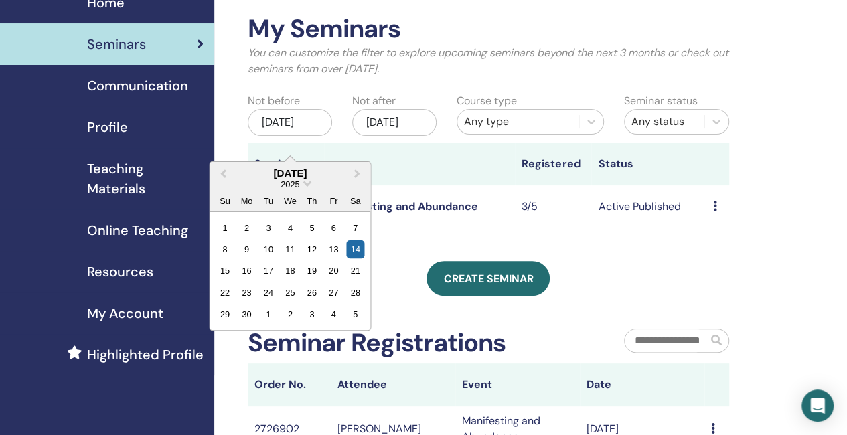
click at [303, 183] on div "2025" at bounding box center [290, 184] width 161 height 11
click at [307, 183] on span "Choose Date" at bounding box center [307, 182] width 9 height 9
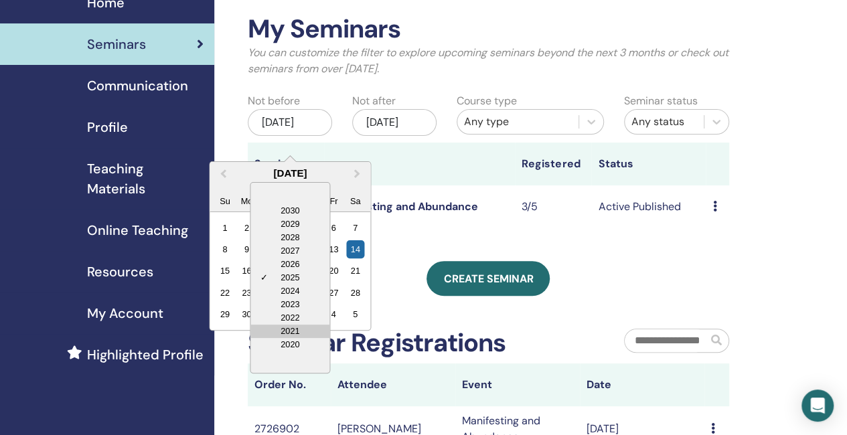
click at [307, 326] on div "2021" at bounding box center [289, 331] width 79 height 13
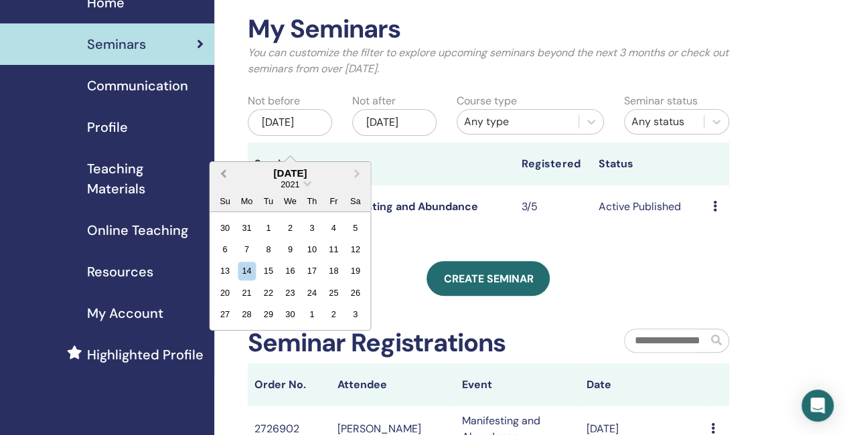
click at [223, 172] on span "Previous Month" at bounding box center [223, 173] width 0 height 14
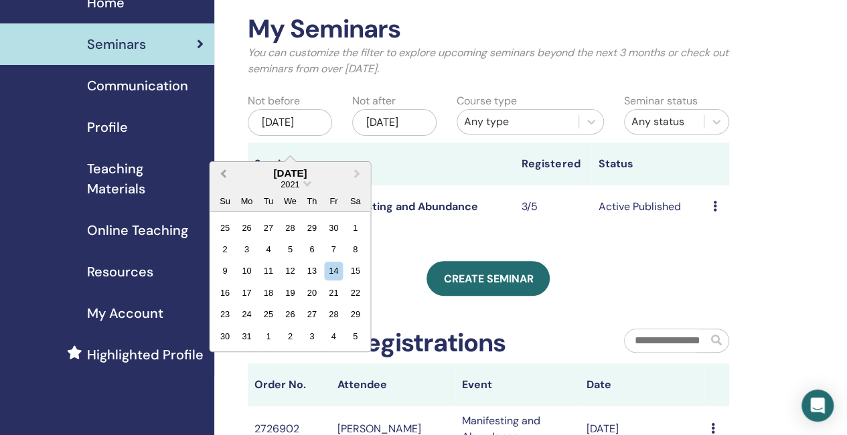
click at [223, 172] on span "Previous Month" at bounding box center [223, 173] width 0 height 14
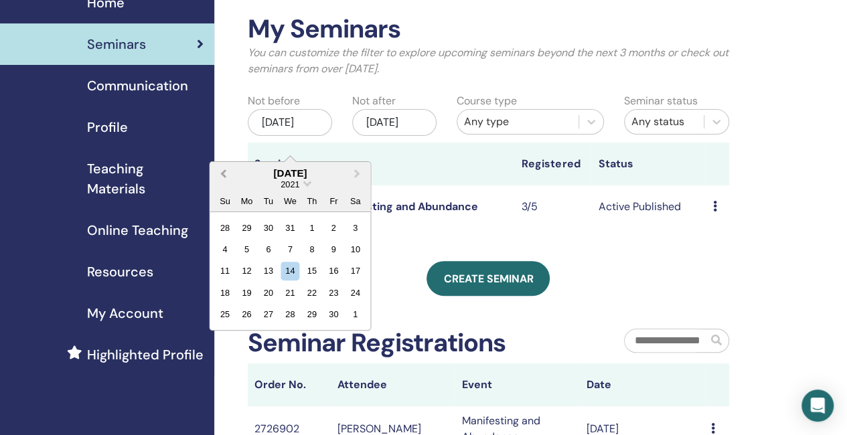
click at [223, 172] on span "Previous Month" at bounding box center [223, 173] width 0 height 14
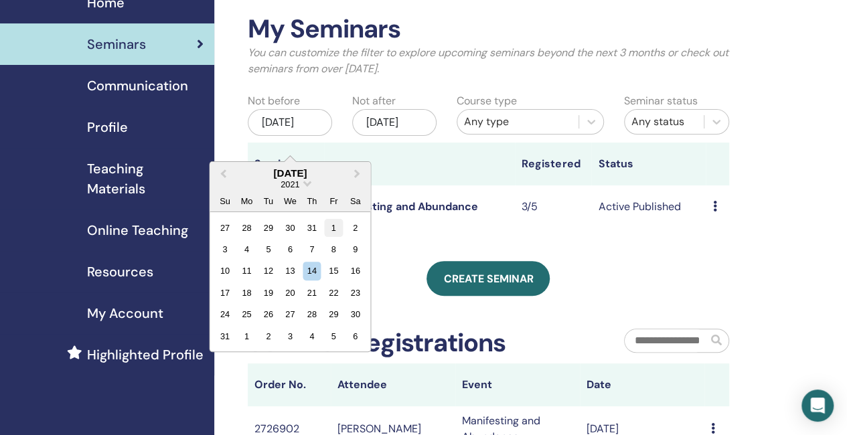
click at [333, 227] on div "1" at bounding box center [334, 227] width 18 height 18
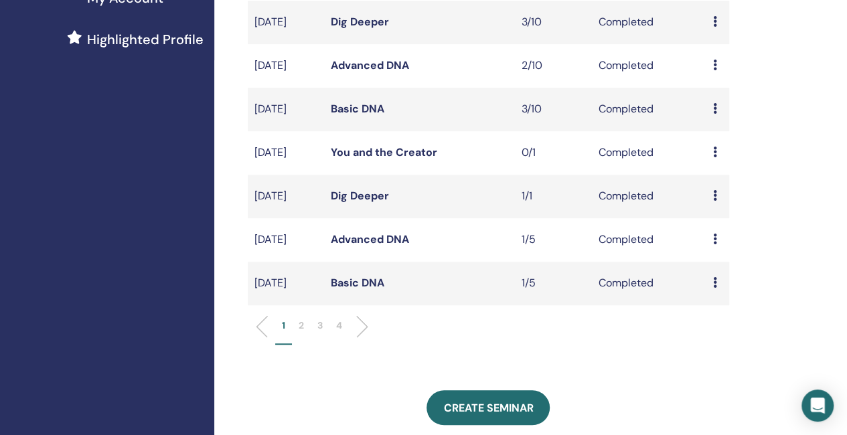
scroll to position [463, 0]
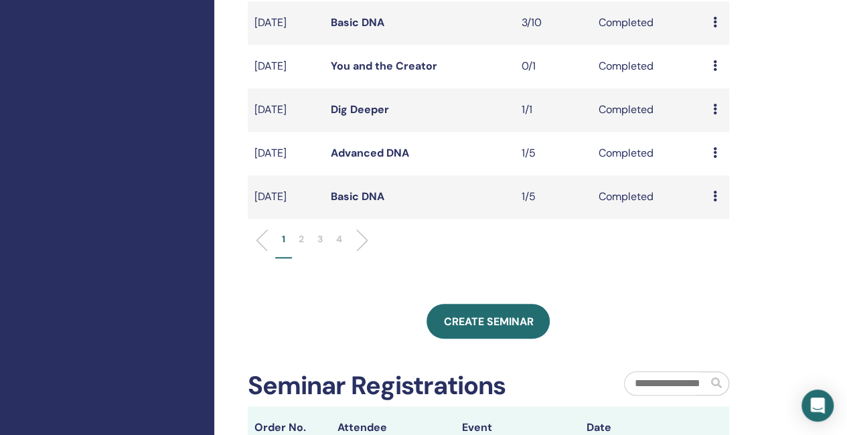
click at [321, 246] on p "3" at bounding box center [319, 239] width 5 height 14
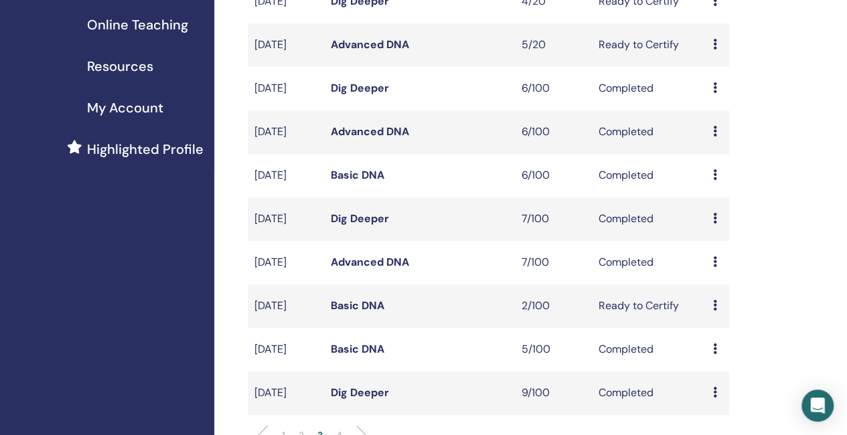
scroll to position [329, 0]
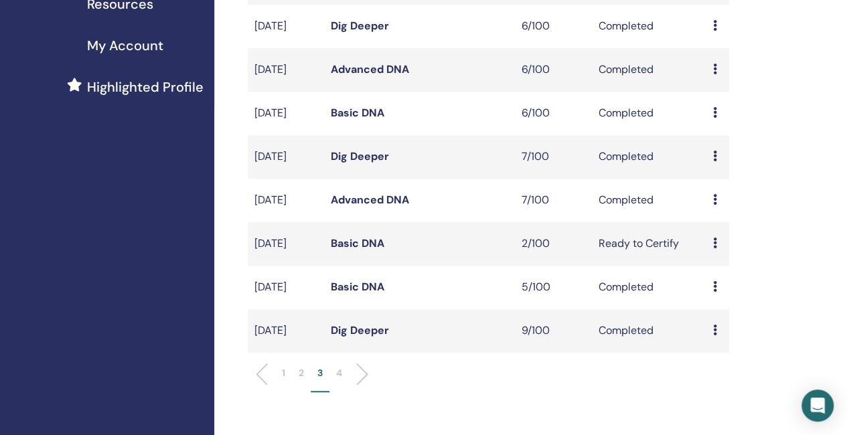
click at [349, 120] on link "Basic DNA" at bounding box center [358, 113] width 54 height 14
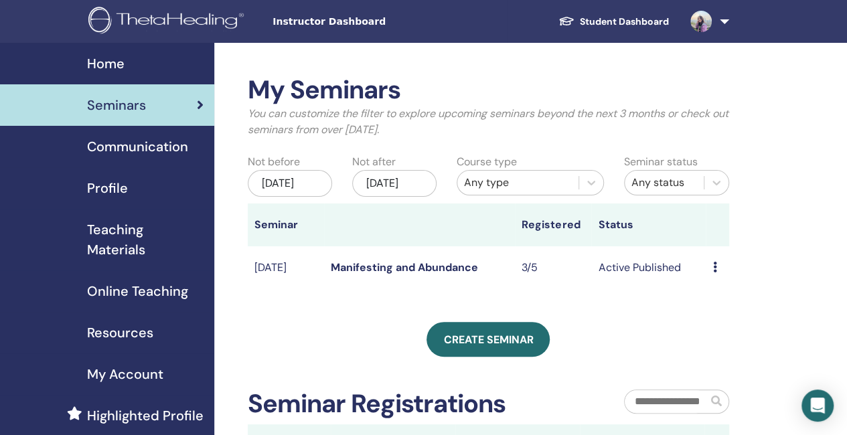
click at [287, 191] on div "[DATE]" at bounding box center [290, 183] width 84 height 27
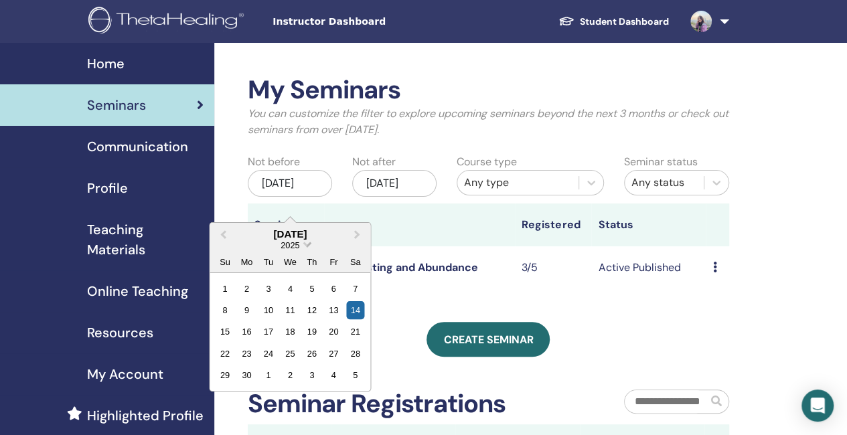
click at [304, 244] on span "Choose Date" at bounding box center [307, 243] width 9 height 9
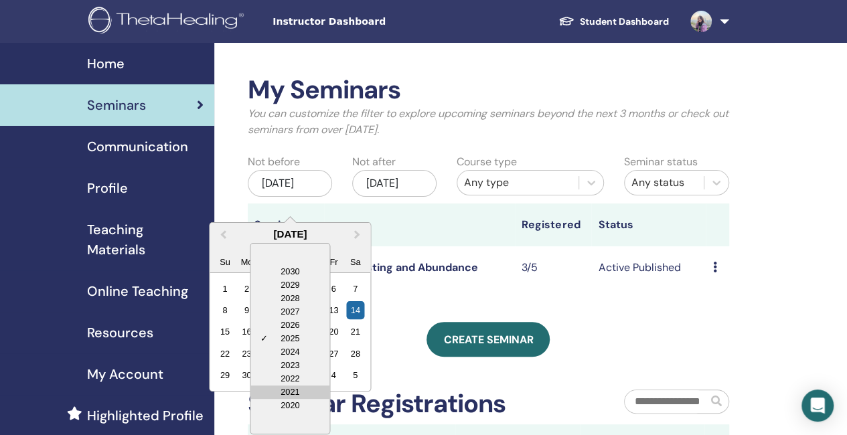
click at [299, 387] on div "2021" at bounding box center [289, 392] width 79 height 13
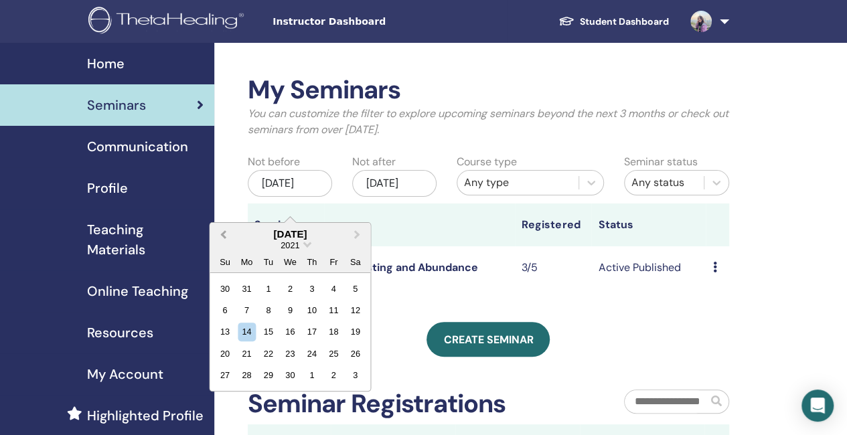
click at [223, 234] on span "Previous Month" at bounding box center [223, 234] width 0 height 14
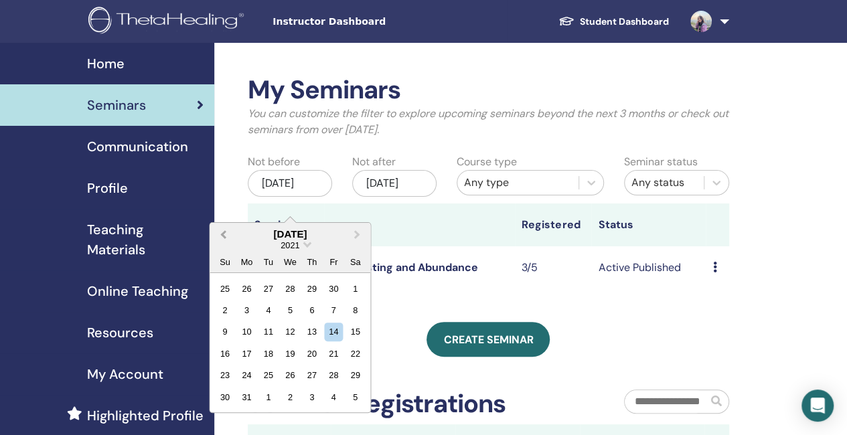
click at [223, 234] on span "Previous Month" at bounding box center [223, 234] width 0 height 14
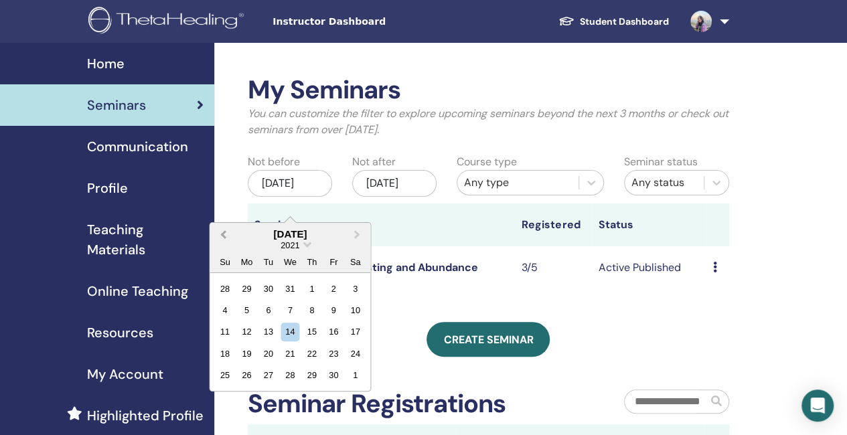
click at [223, 234] on span "Previous Month" at bounding box center [223, 234] width 0 height 14
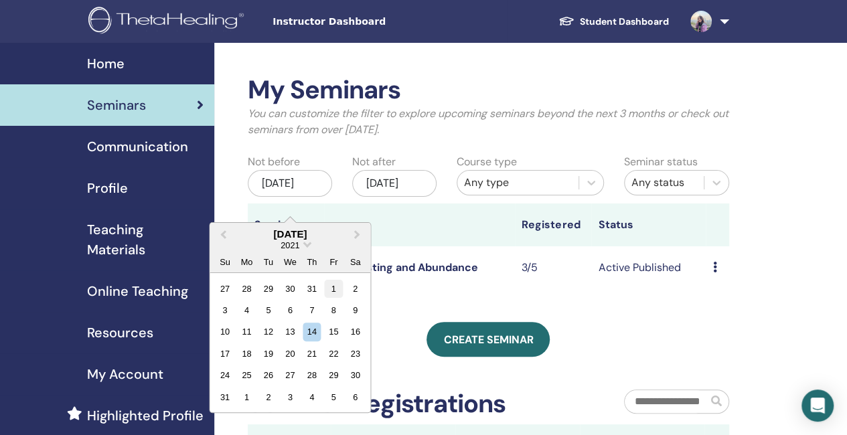
click at [331, 291] on div "1" at bounding box center [334, 288] width 18 height 18
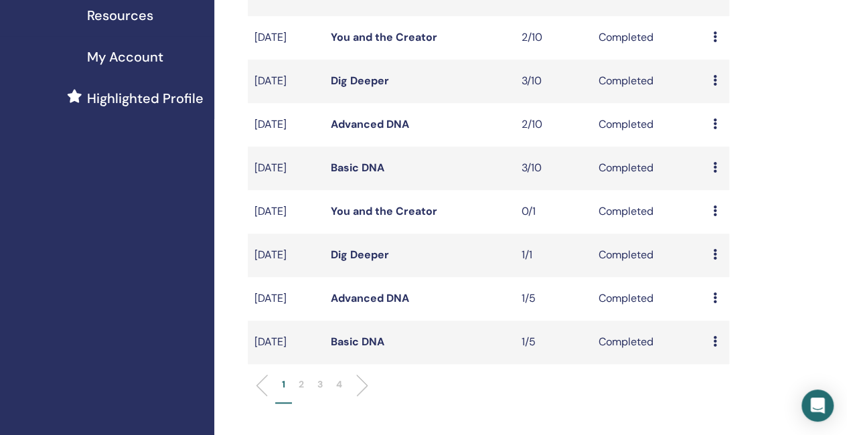
scroll to position [402, 0]
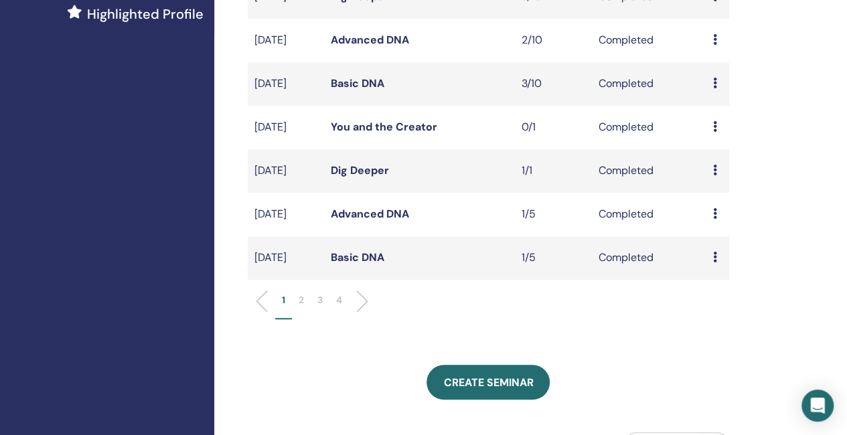
click at [303, 307] on p "2" at bounding box center [301, 300] width 5 height 14
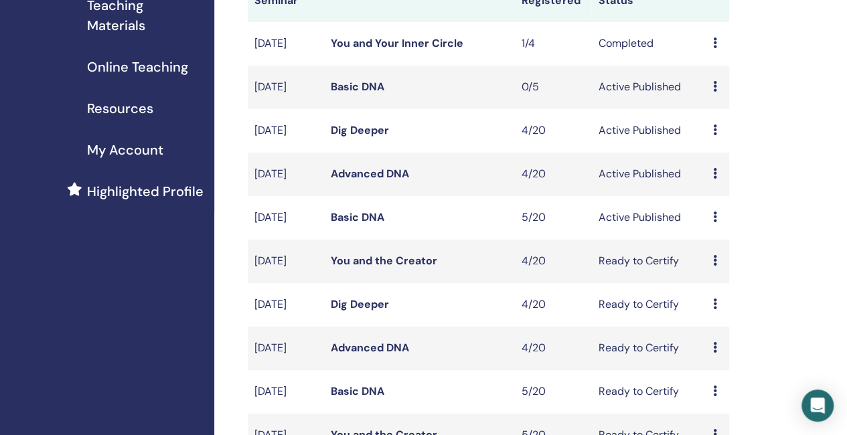
scroll to position [335, 0]
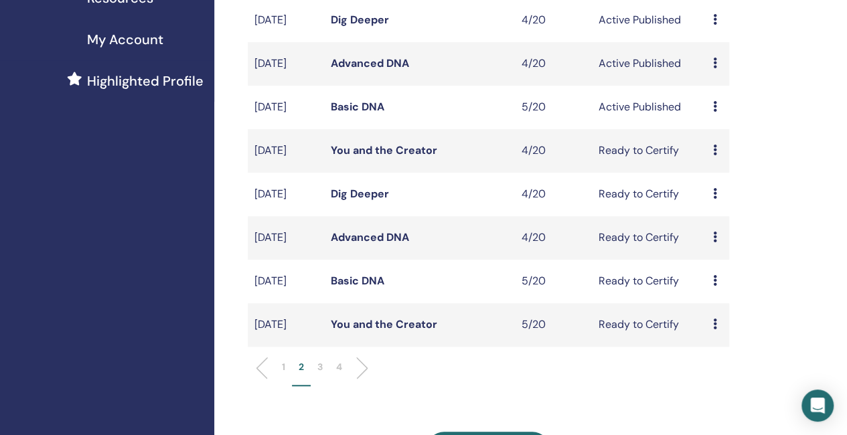
click at [358, 288] on link "Basic DNA" at bounding box center [358, 281] width 54 height 14
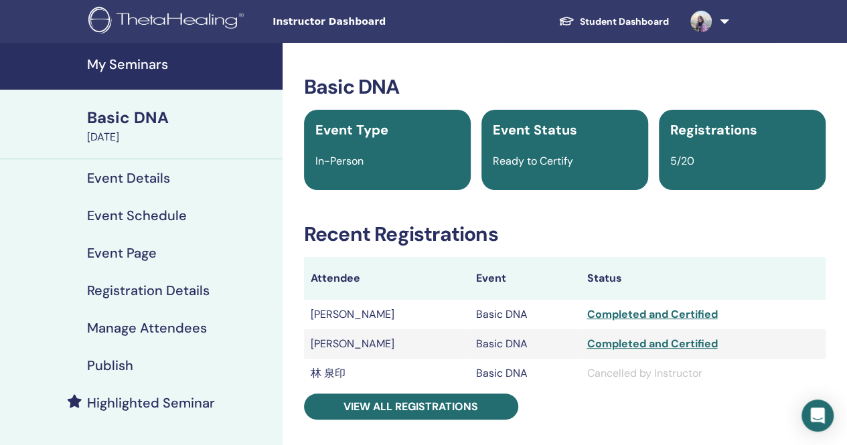
scroll to position [134, 0]
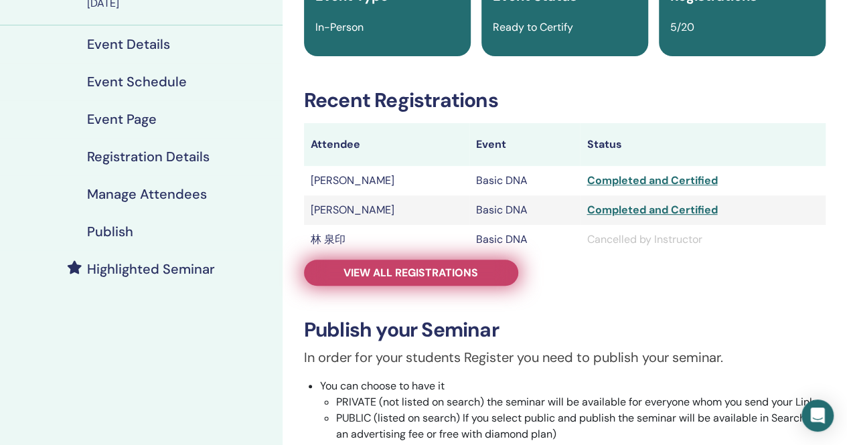
click at [387, 281] on link "View all registrations" at bounding box center [411, 273] width 214 height 26
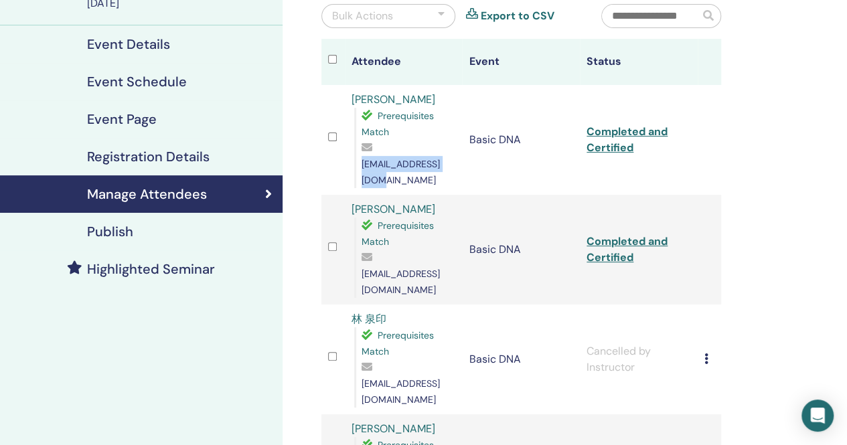
drag, startPoint x: 463, startPoint y: 162, endPoint x: 402, endPoint y: 163, distance: 60.9
click at [390, 151] on div "[EMAIL_ADDRESS][DOMAIN_NAME]" at bounding box center [409, 164] width 94 height 48
copy div "[EMAIL_ADDRESS][DOMAIN_NAME]"
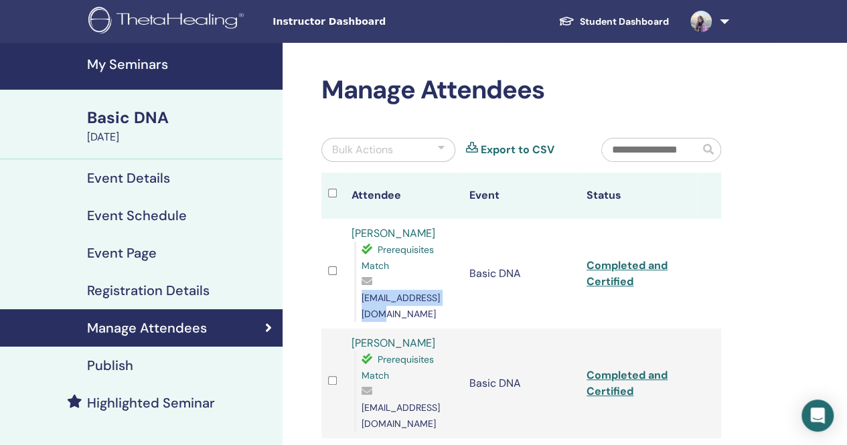
click at [143, 66] on h4 "My Seminars" at bounding box center [180, 64] width 187 height 16
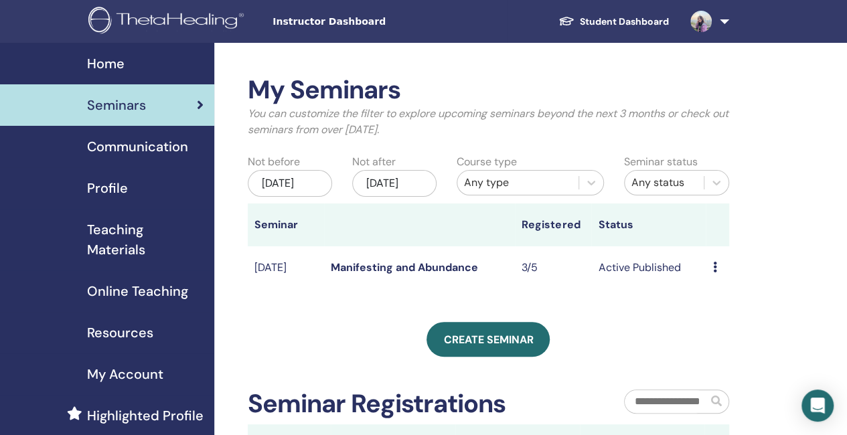
click at [412, 275] on link "Manifesting and Abundance" at bounding box center [404, 267] width 147 height 14
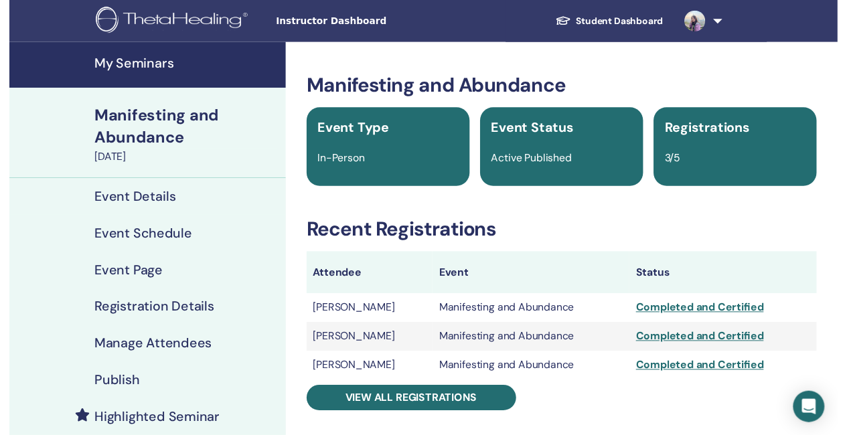
scroll to position [67, 0]
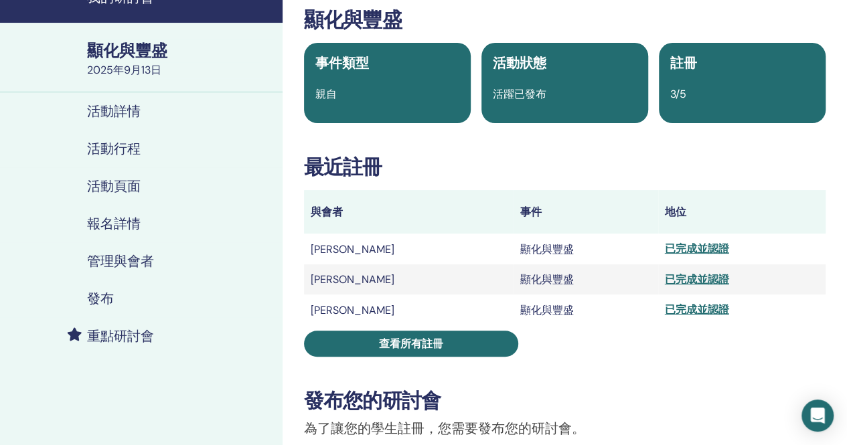
click at [801, 17] on h3 "顯化與豐盛" at bounding box center [565, 20] width 522 height 24
click at [112, 189] on font "活動頁面" at bounding box center [114, 185] width 54 height 17
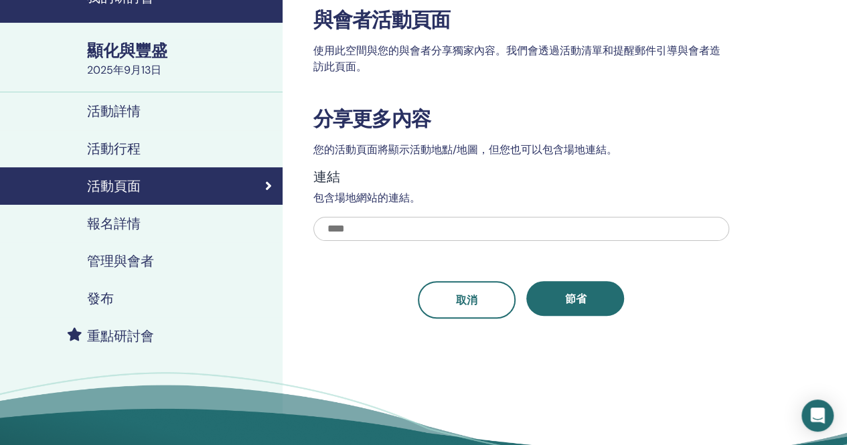
click at [110, 150] on font "活動行程" at bounding box center [114, 148] width 54 height 17
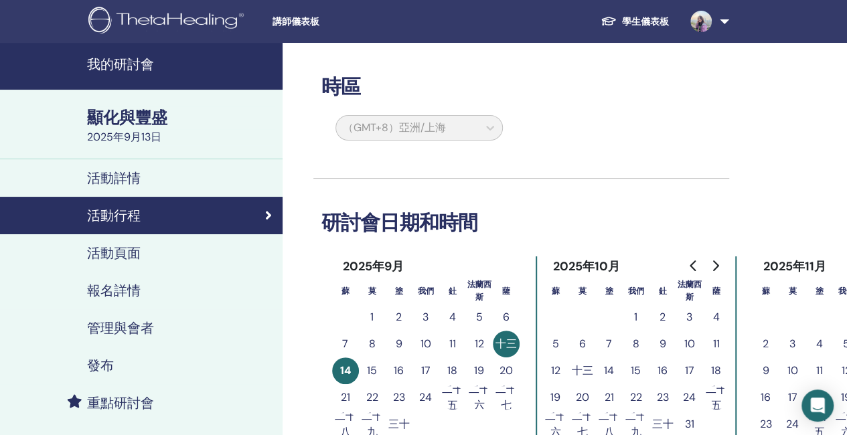
click at [117, 173] on font "活動詳情" at bounding box center [114, 177] width 54 height 17
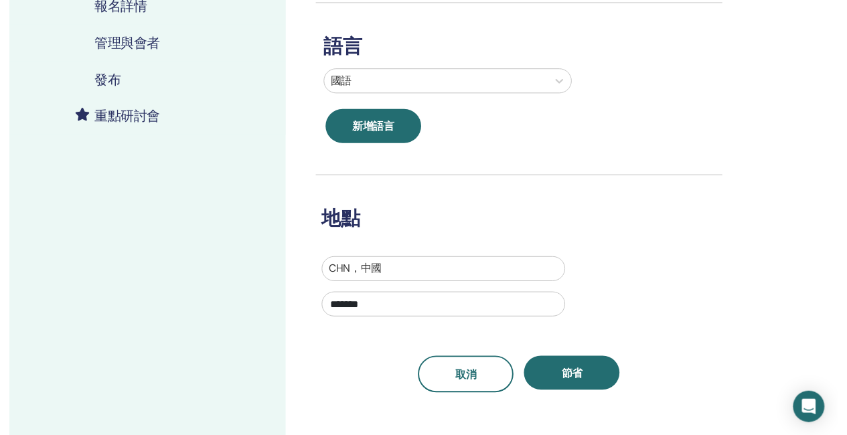
scroll to position [134, 0]
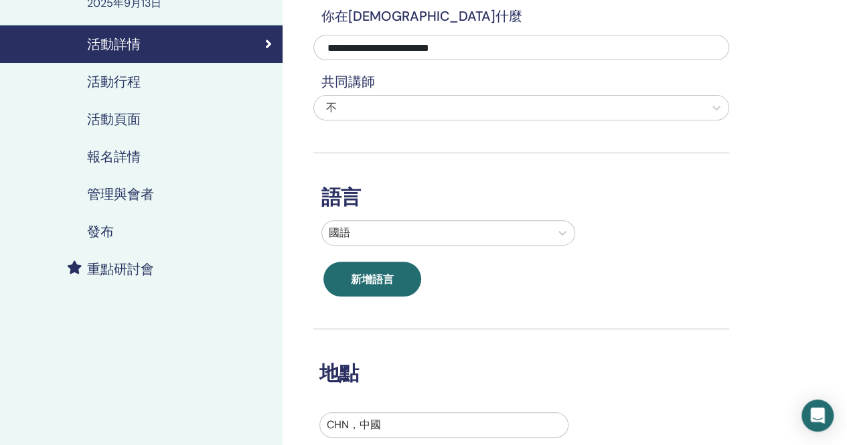
click at [116, 275] on font "重點研討會" at bounding box center [120, 268] width 67 height 17
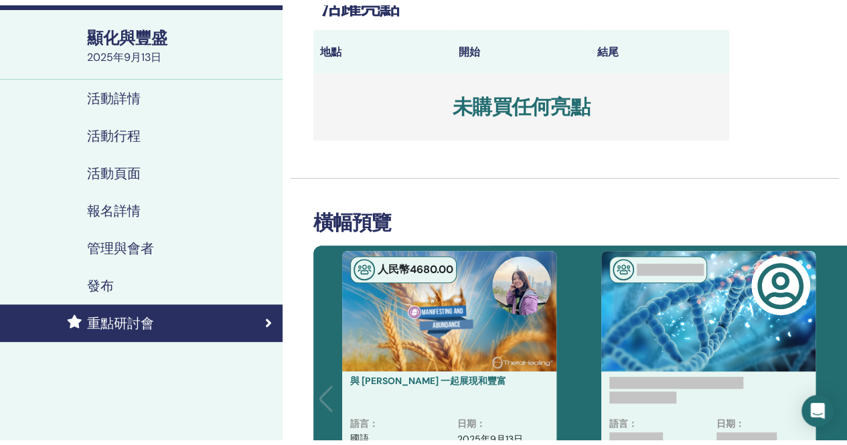
scroll to position [67, 0]
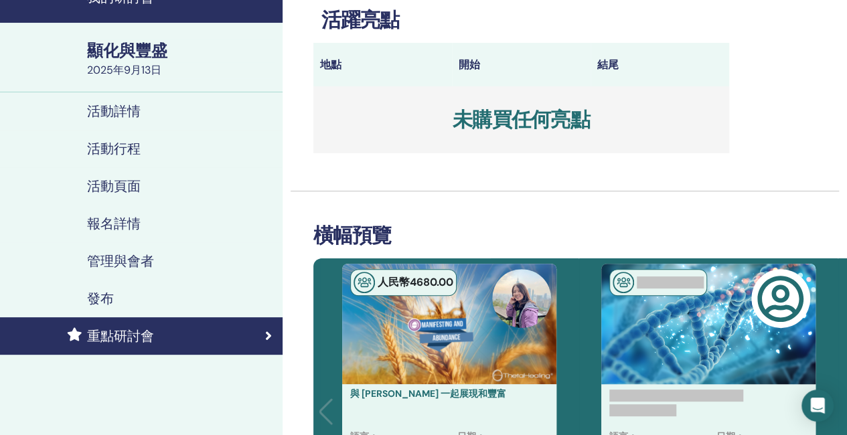
click at [122, 224] on font "報名詳情" at bounding box center [114, 223] width 54 height 17
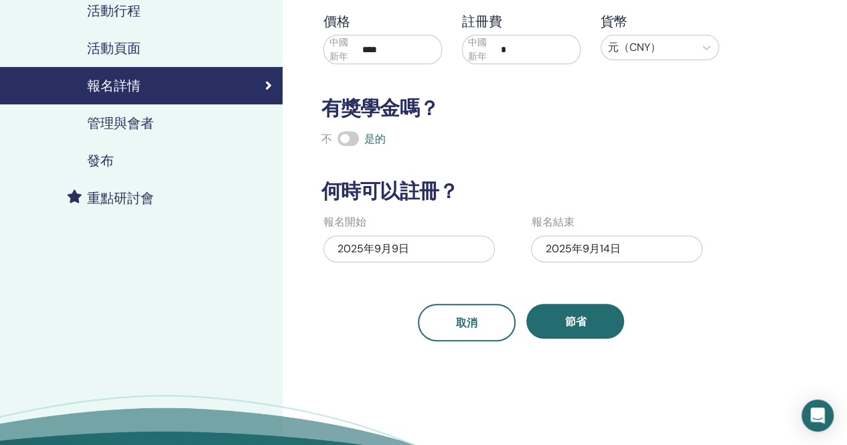
scroll to position [134, 0]
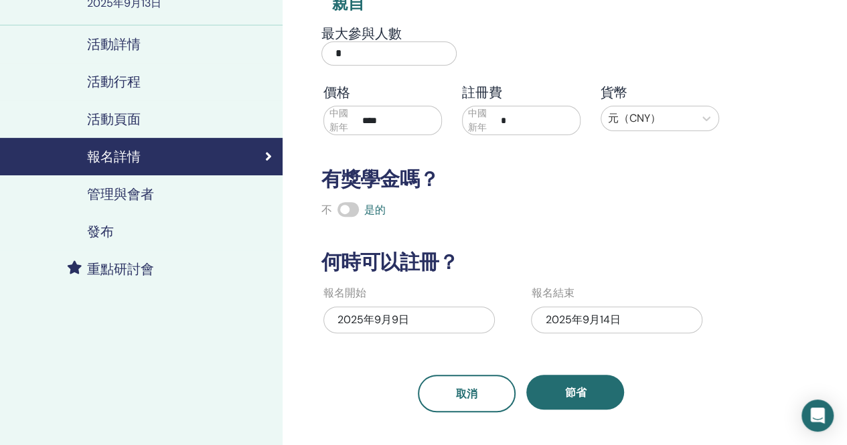
click at [599, 325] on font "2025年9月14日" at bounding box center [582, 320] width 75 height 14
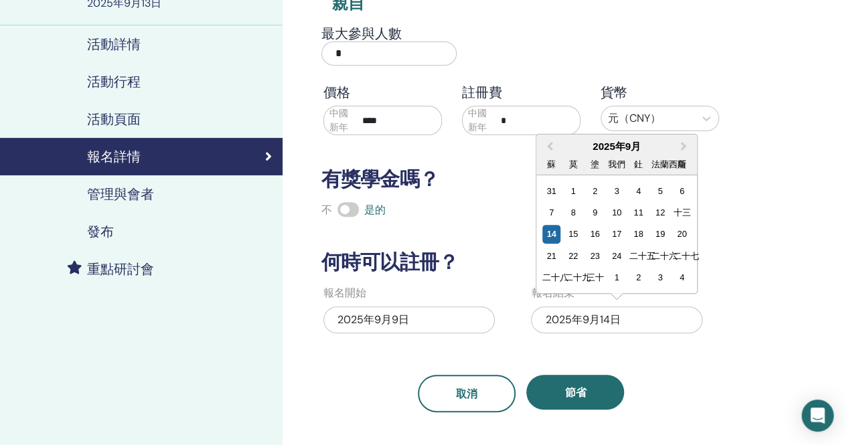
click at [225, 346] on div "我的研討會 顯化與豐盛 [DATE] 活動詳情 活動行程 活動頁面 報名詳情 管理與會者 發布 重點研討會" at bounding box center [141, 254] width 283 height 691
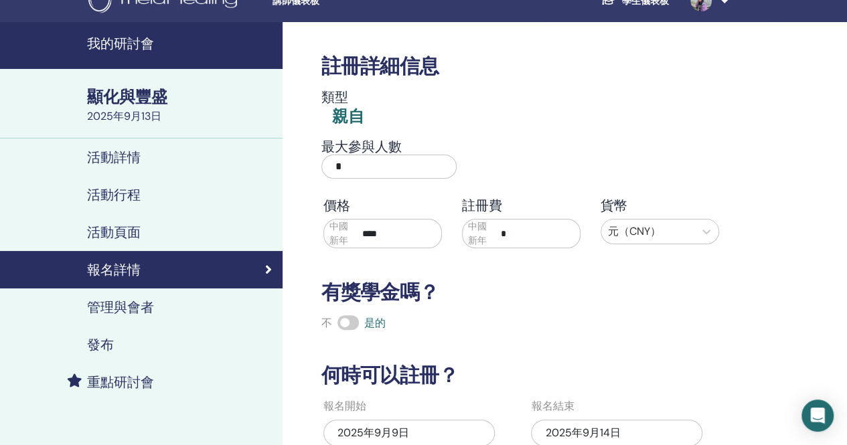
scroll to position [0, 0]
